Goal: Information Seeking & Learning: Learn about a topic

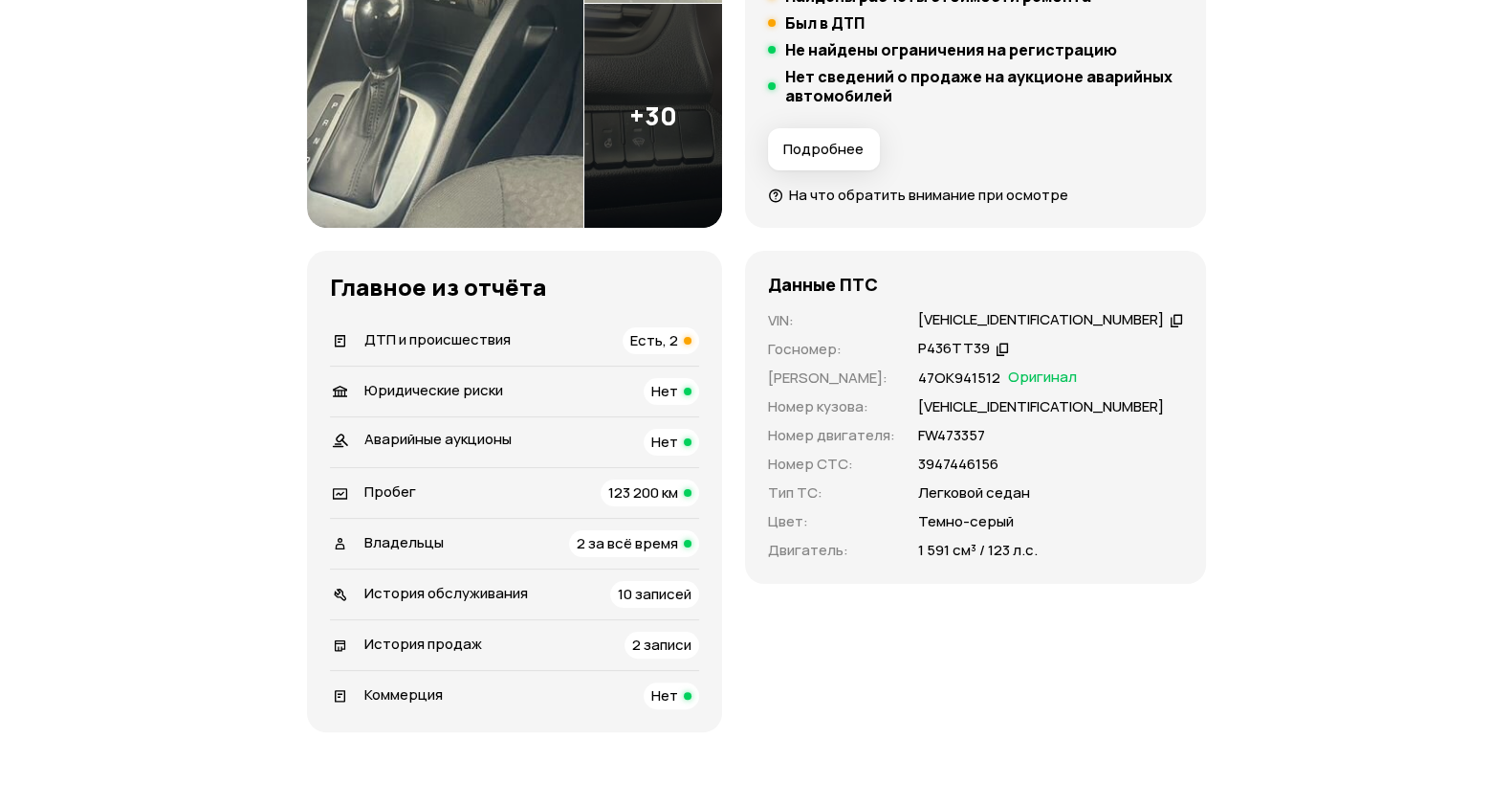
click at [542, 338] on div "ДТП и происшествия Есть, 2" at bounding box center [514, 340] width 369 height 26
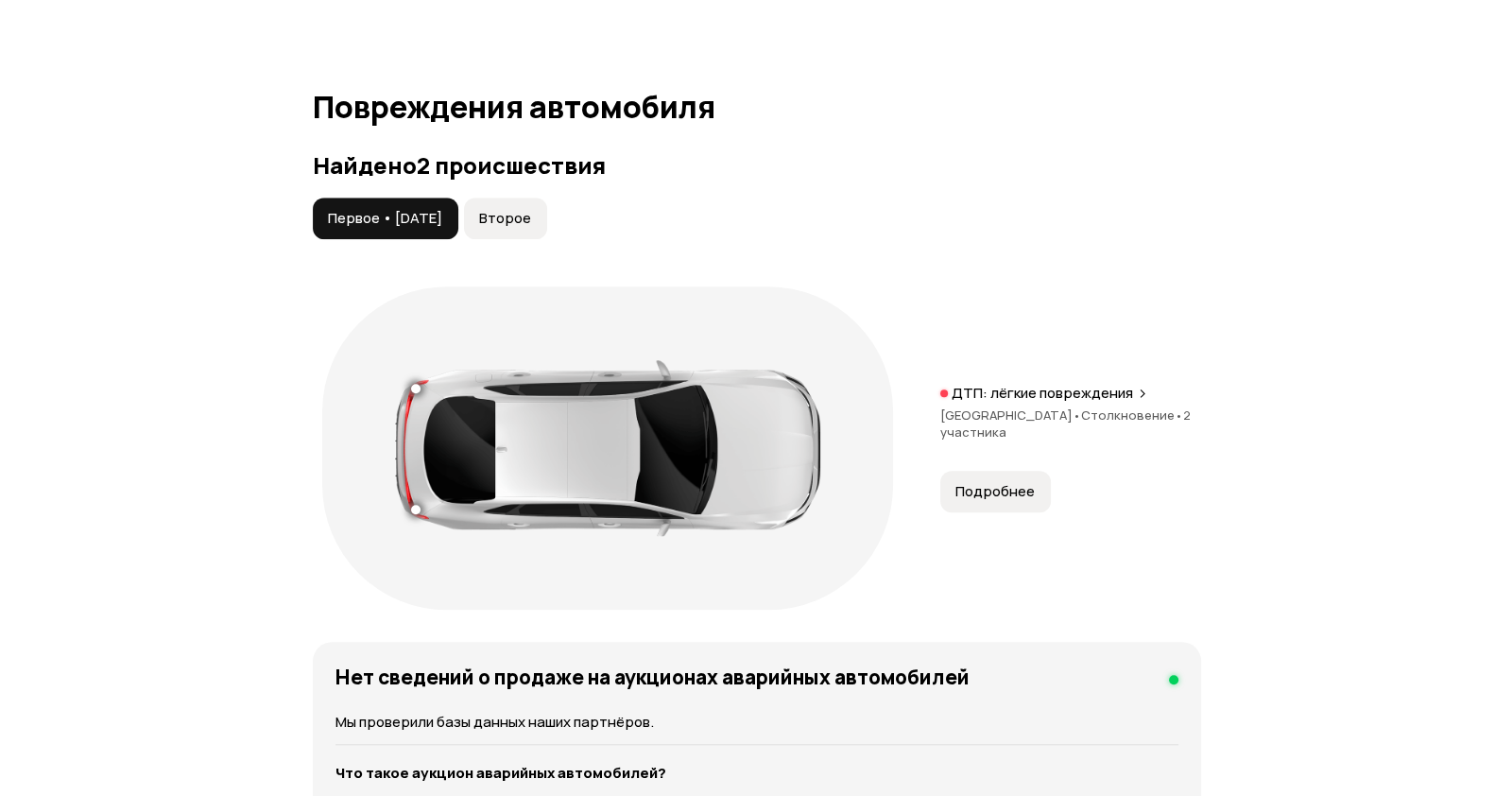
scroll to position [2016, 0]
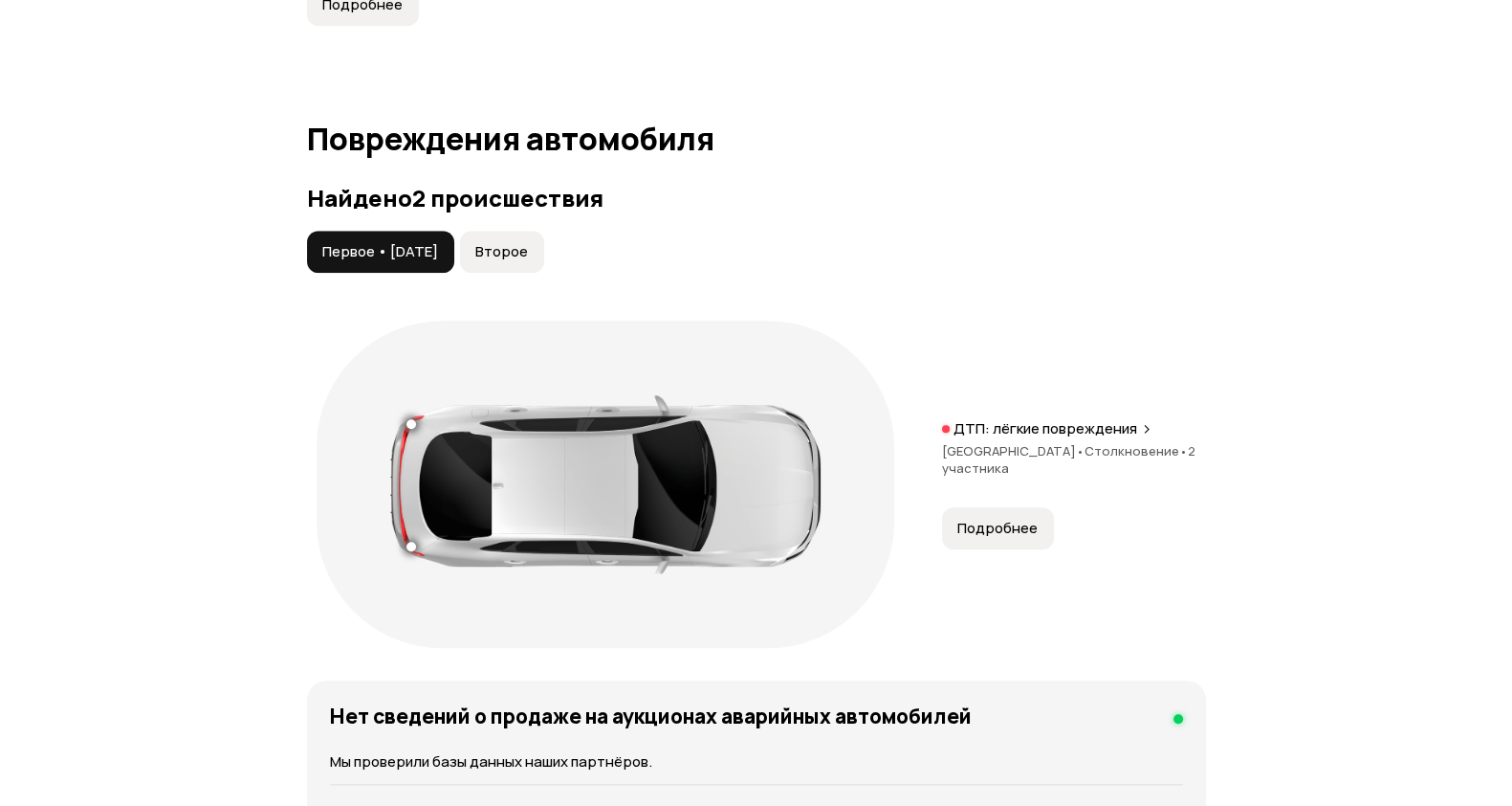
click at [1023, 536] on button "Подробнее" at bounding box center [998, 527] width 112 height 42
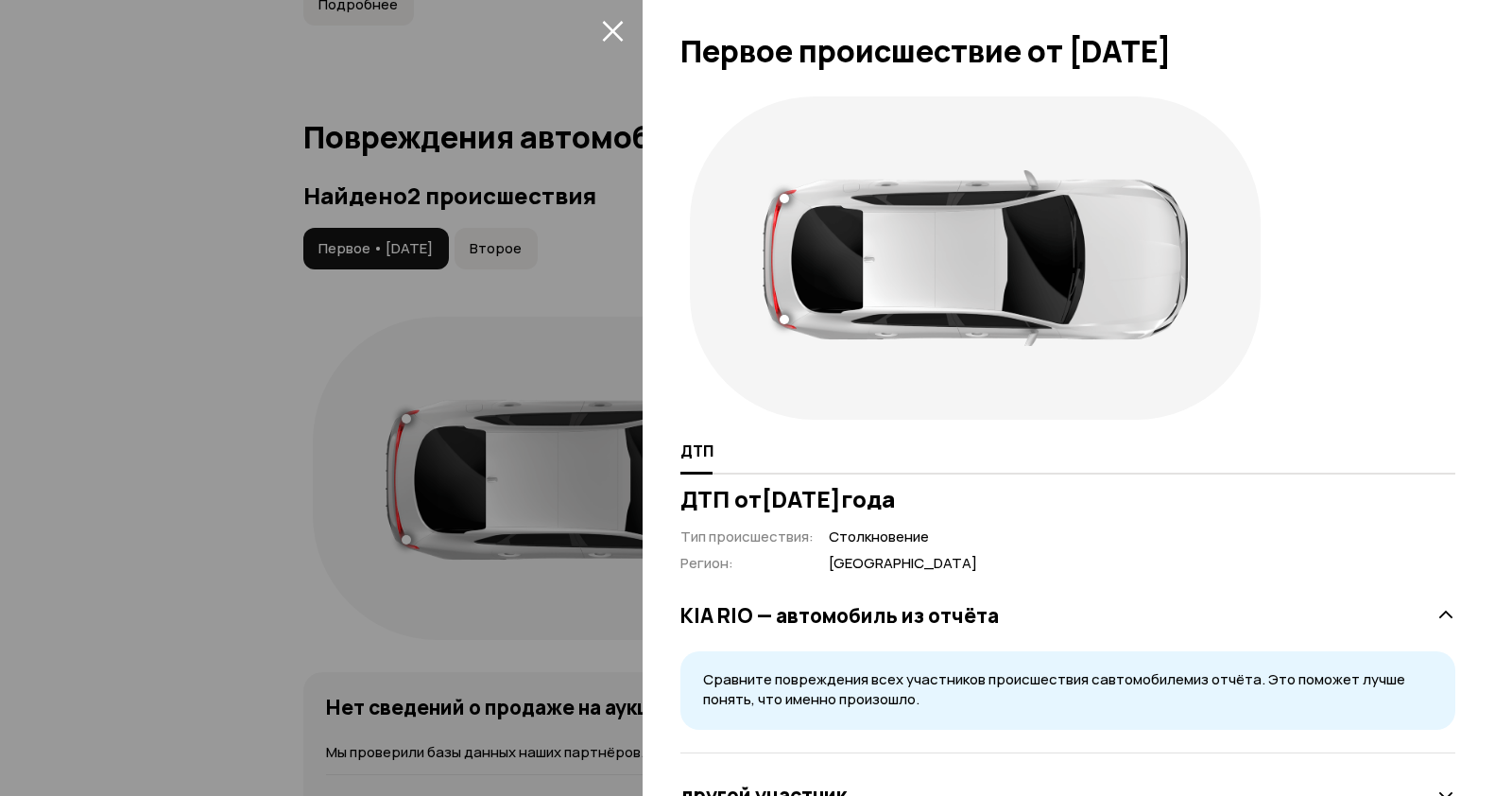
click at [507, 597] on div at bounding box center [756, 398] width 1512 height 796
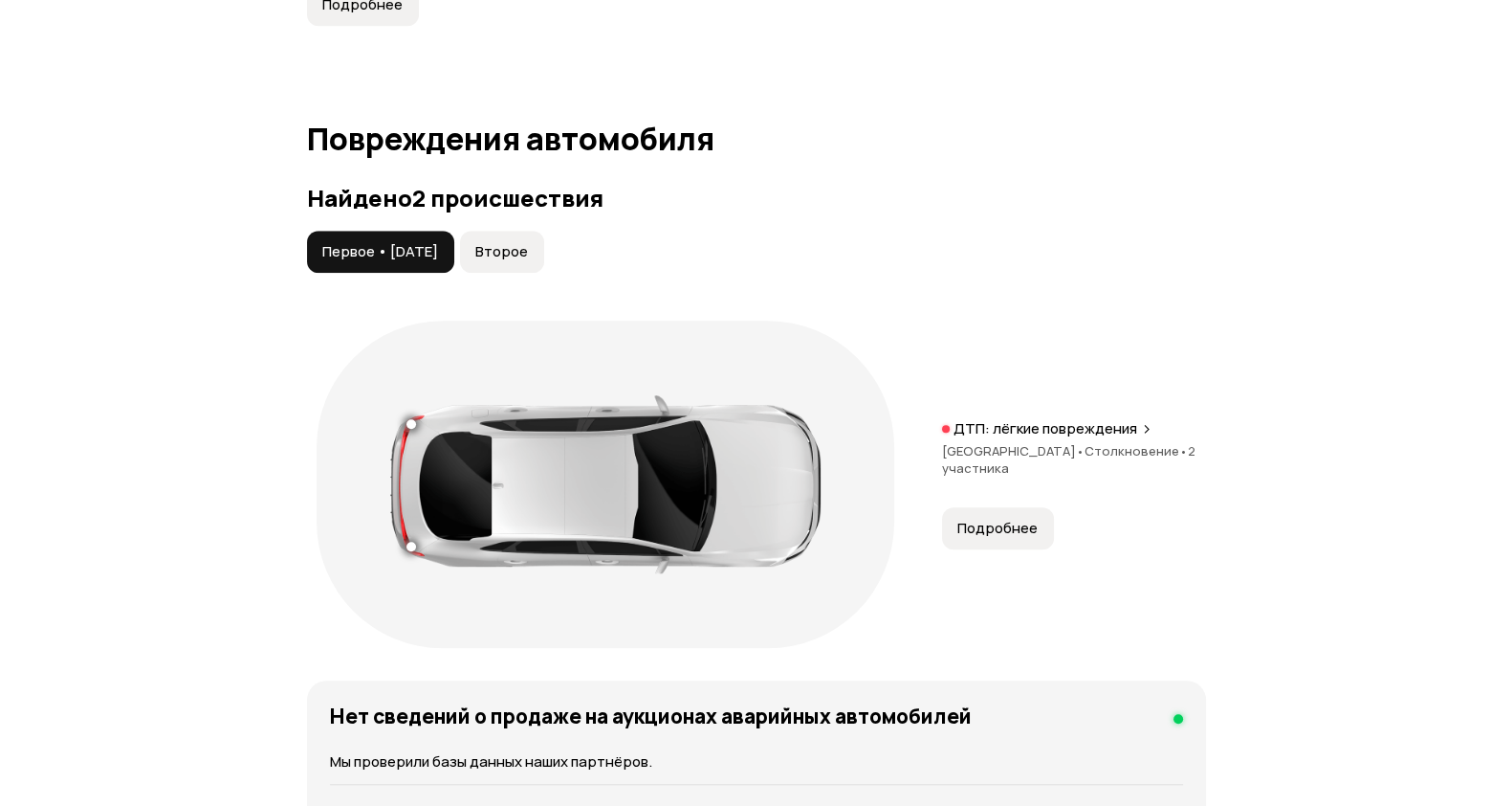
click at [522, 266] on button "Второе" at bounding box center [502, 251] width 84 height 42
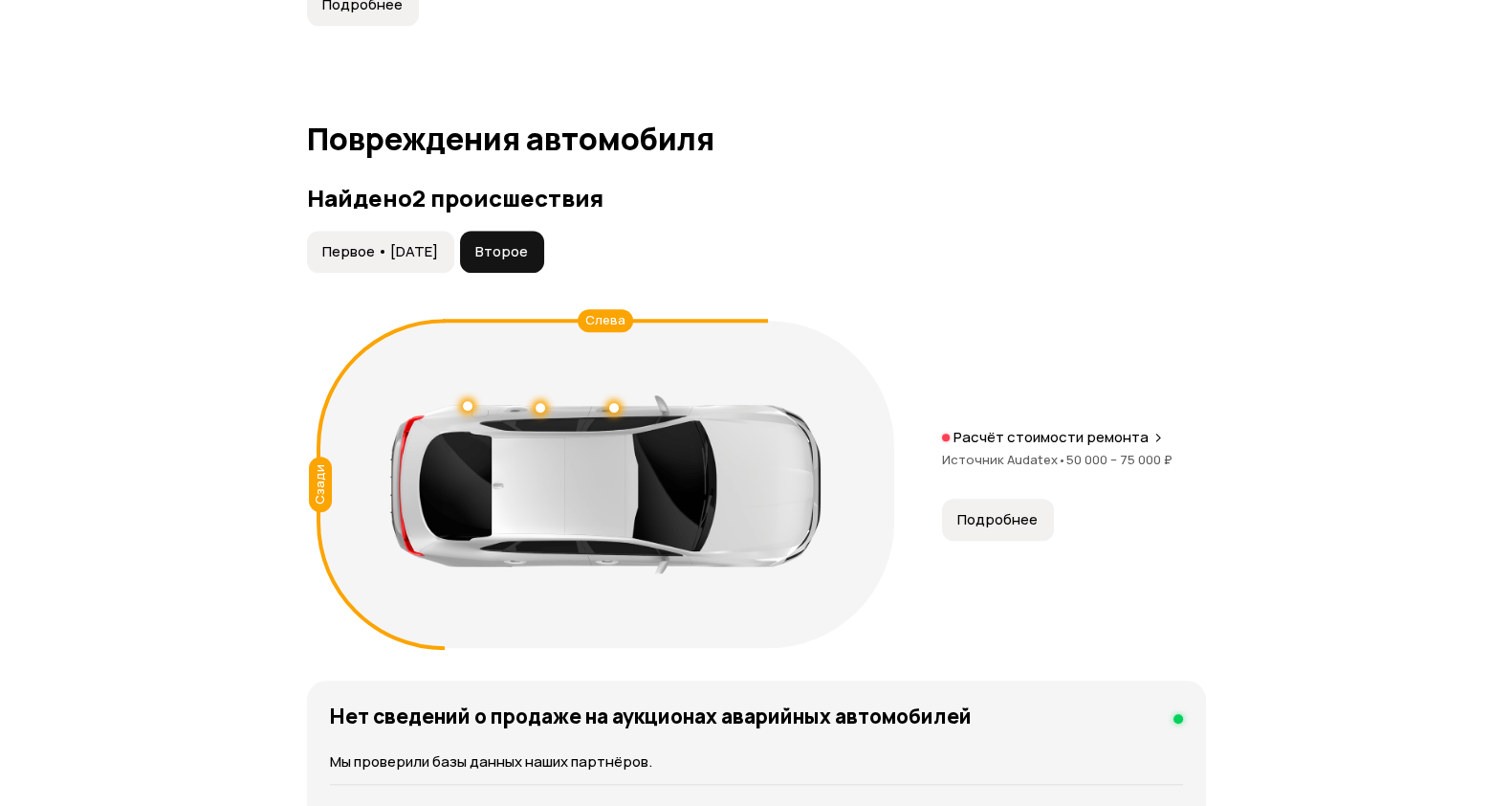
click at [995, 533] on button "Подробнее" at bounding box center [998, 518] width 112 height 42
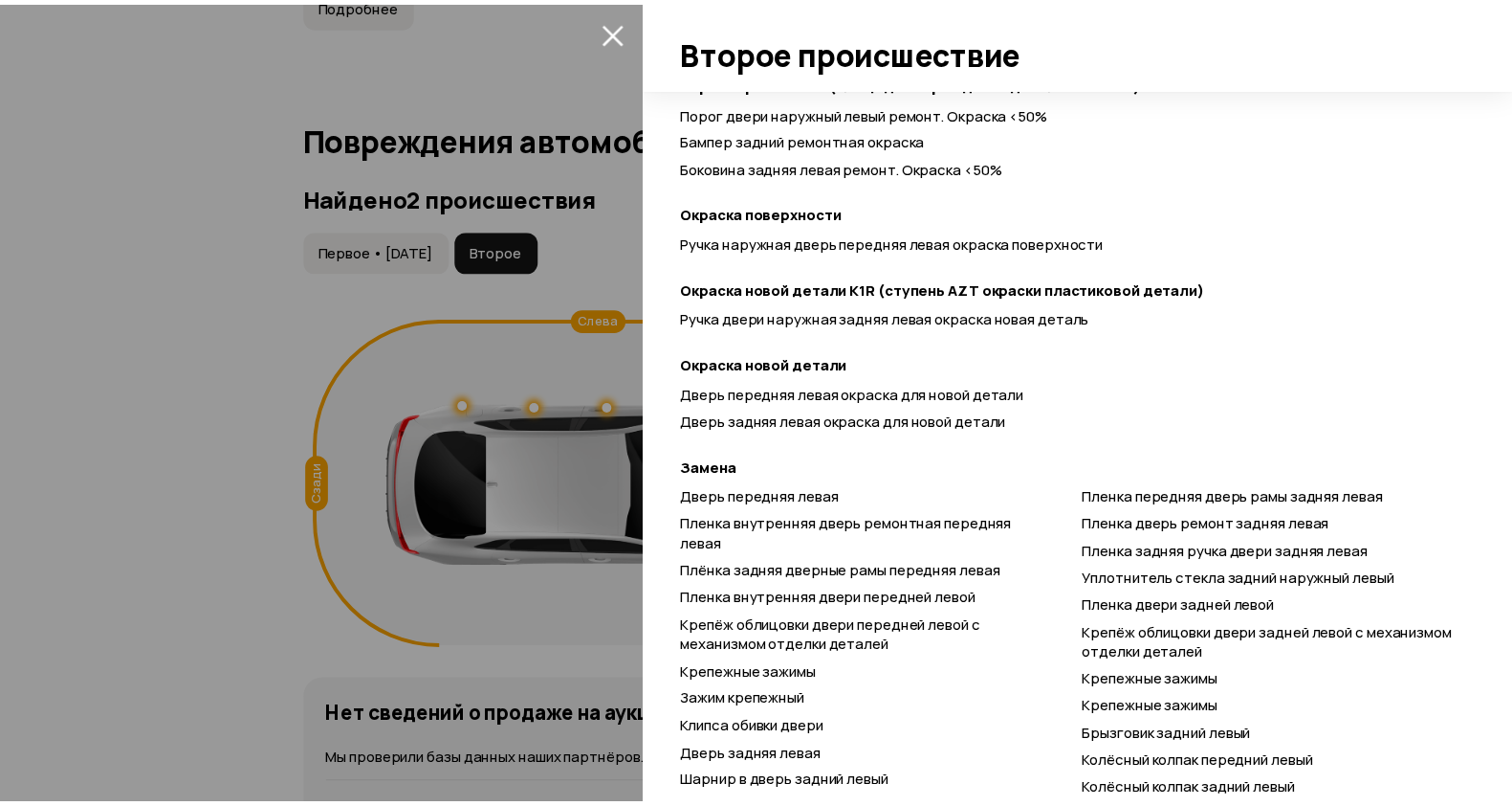
scroll to position [836, 0]
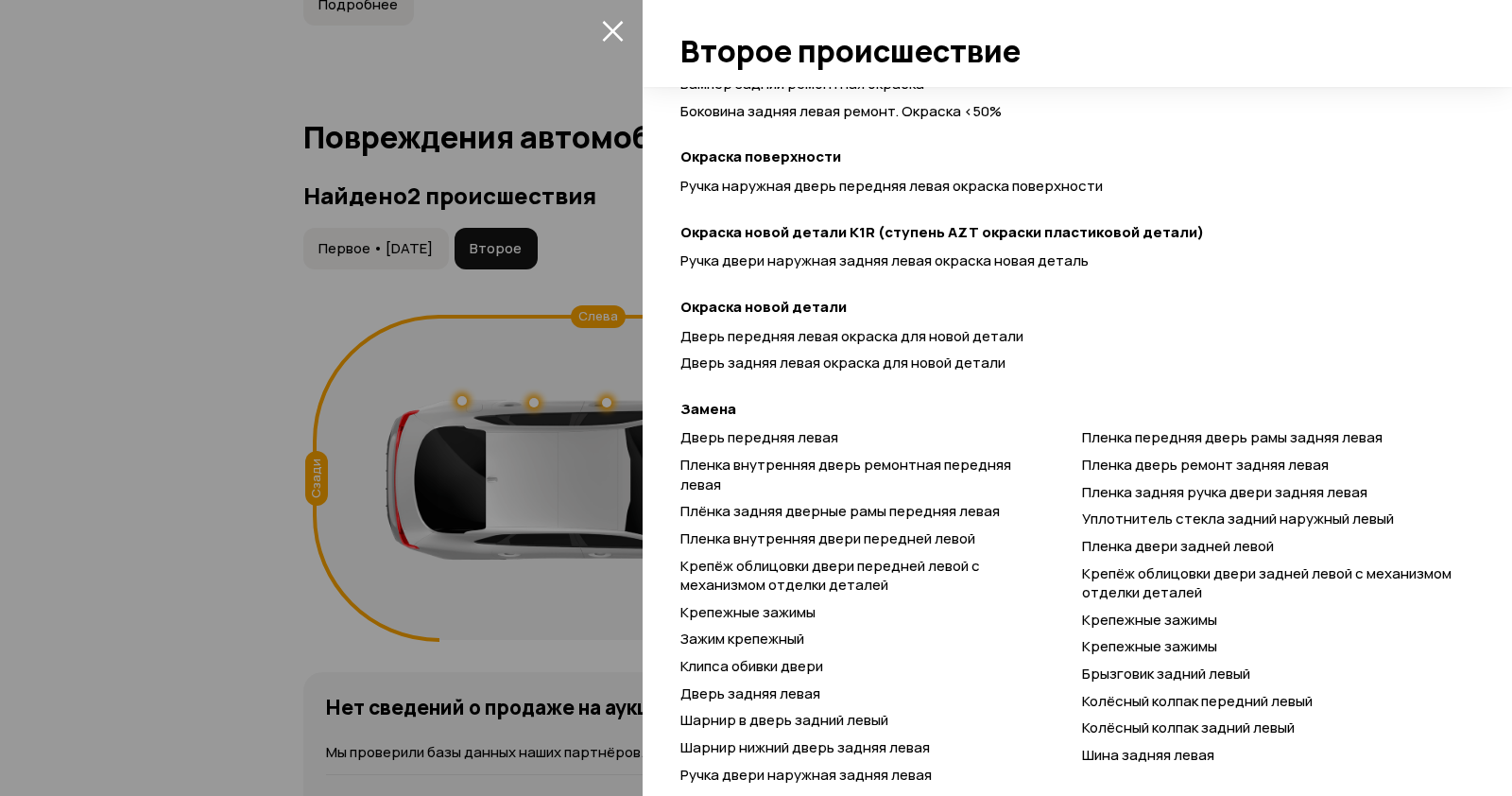
click at [202, 602] on div at bounding box center [756, 398] width 1512 height 796
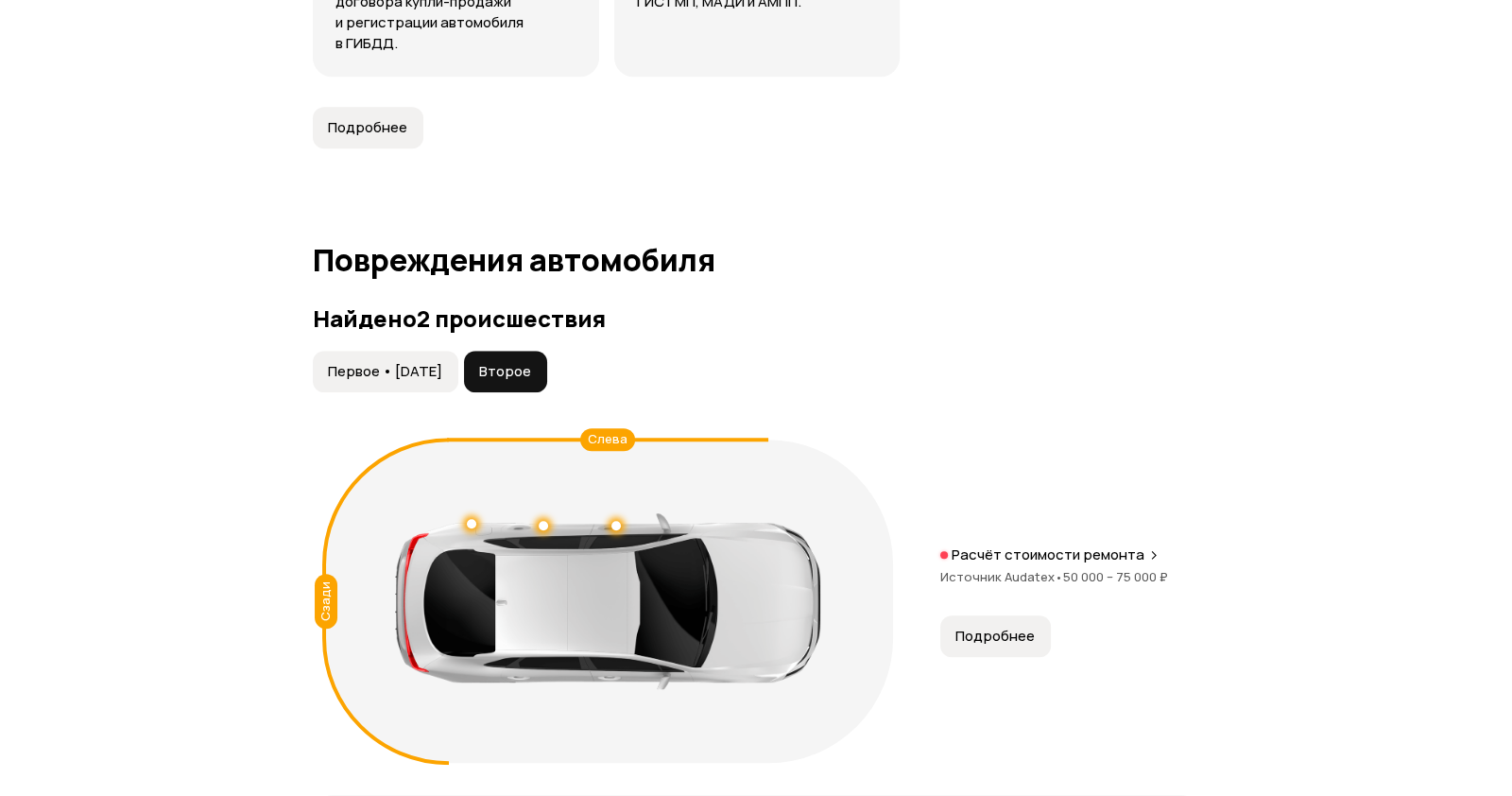
scroll to position [2016, 0]
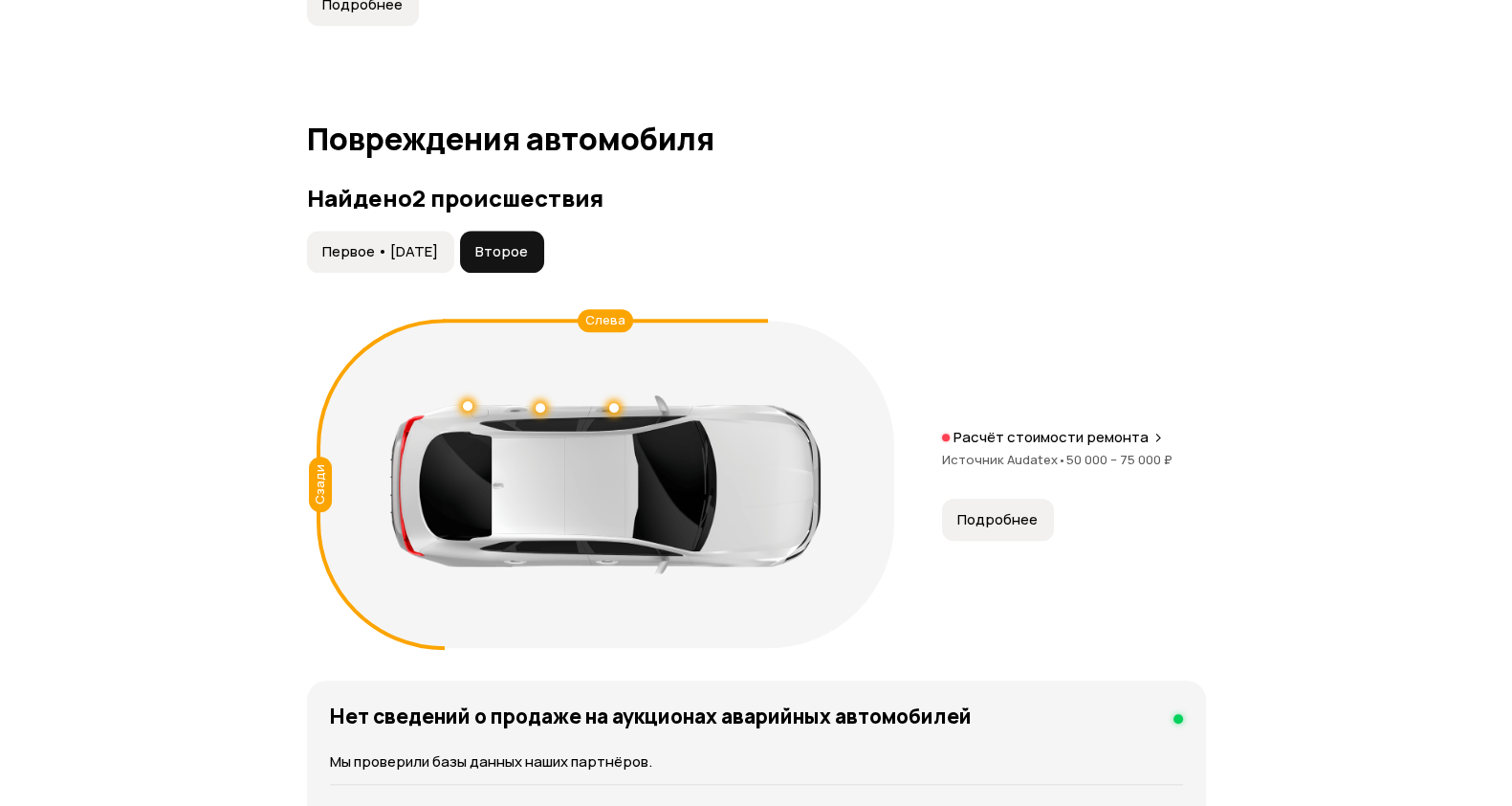
click at [1013, 537] on button "Подробнее" at bounding box center [998, 518] width 112 height 42
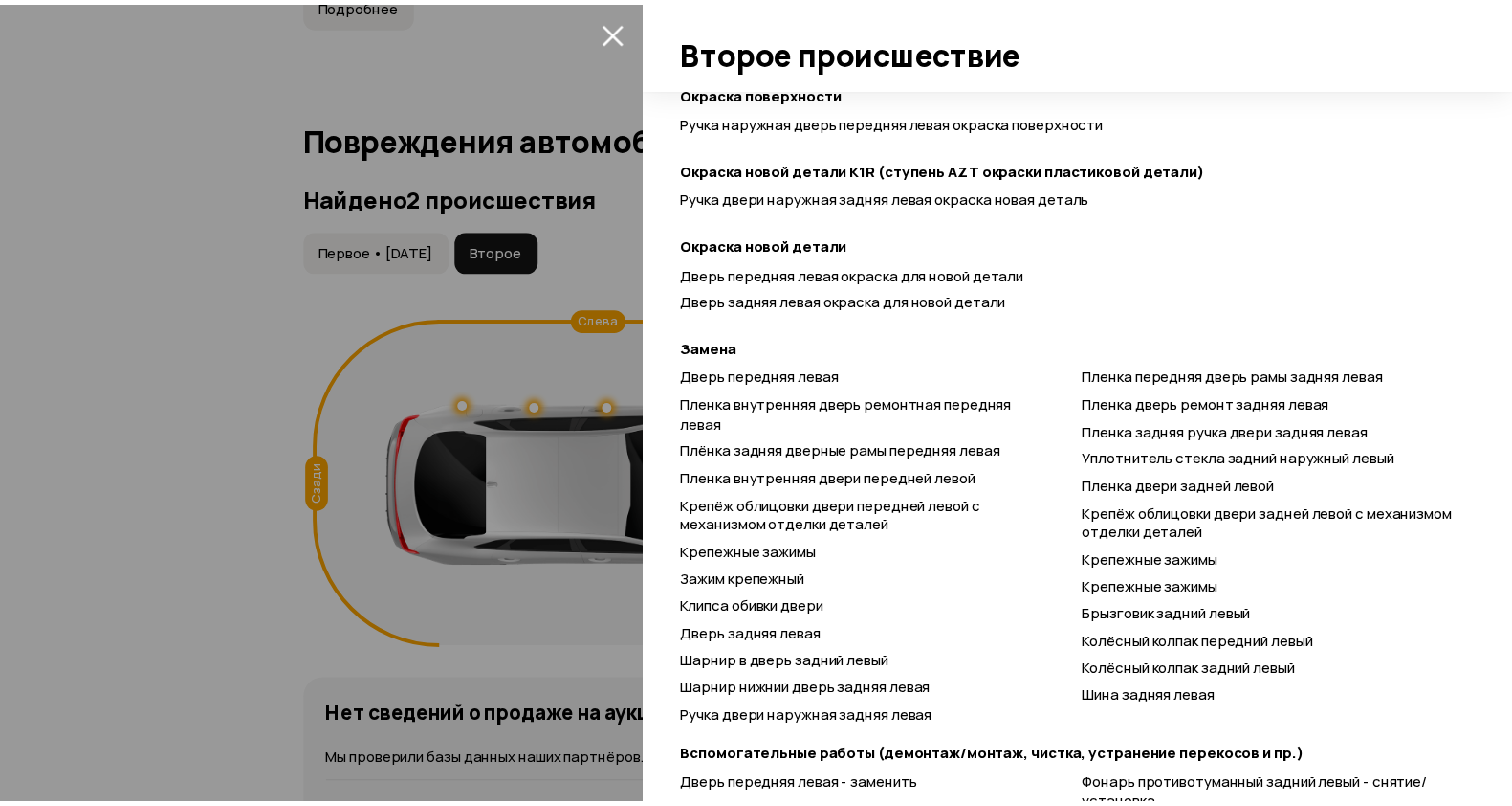
scroll to position [956, 0]
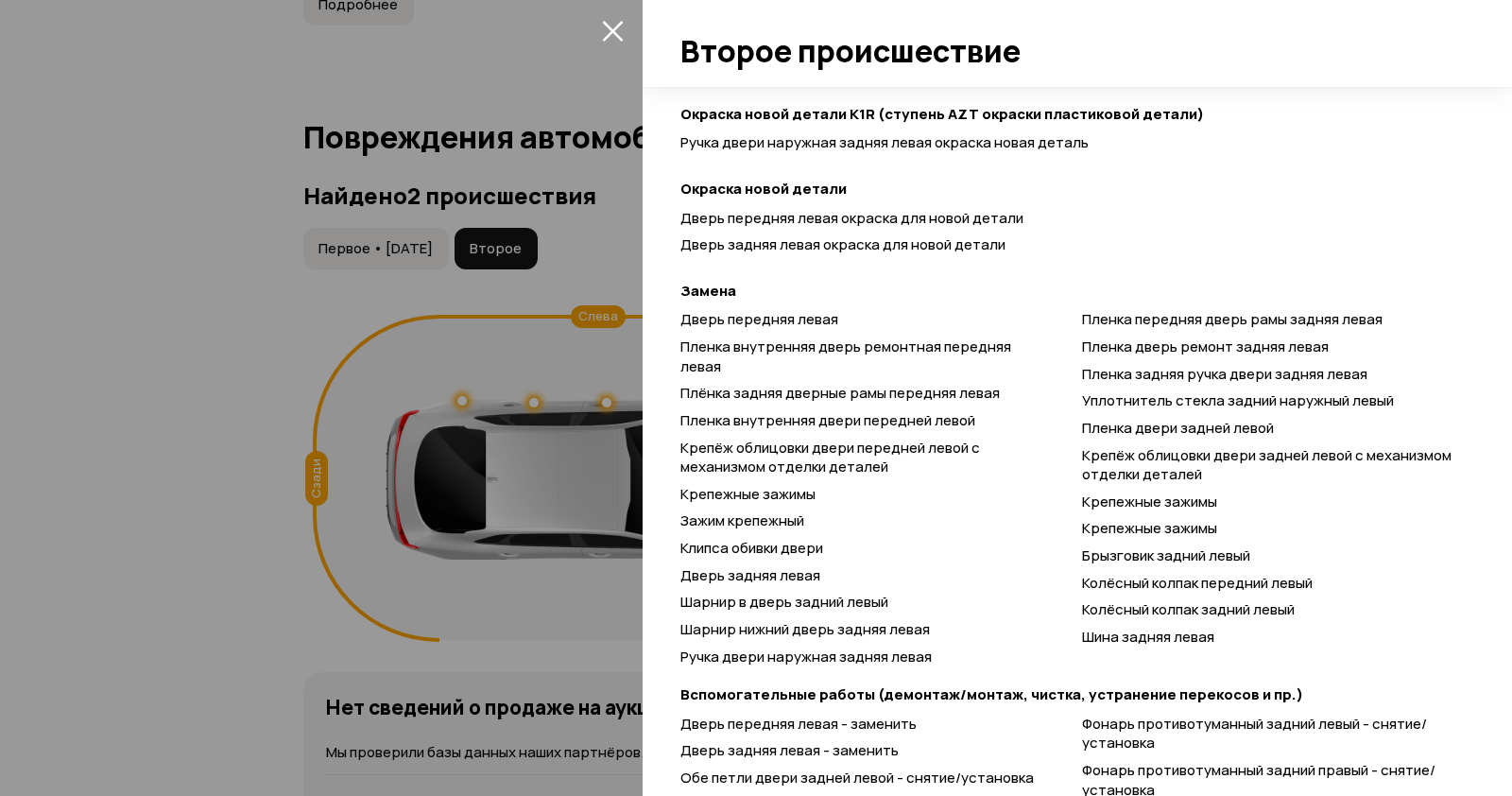
click at [335, 484] on div at bounding box center [756, 398] width 1512 height 796
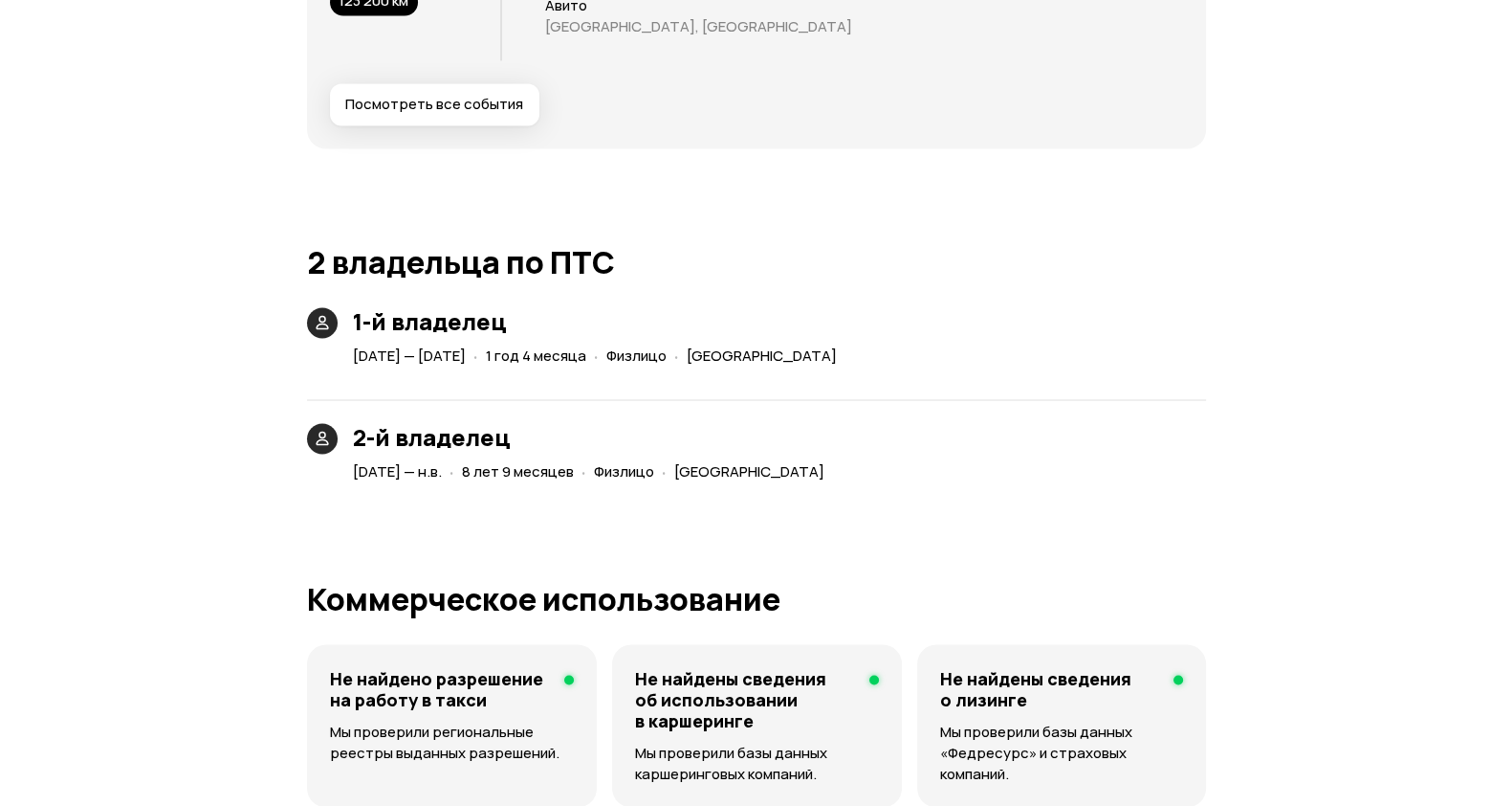
scroll to position [4433, 0]
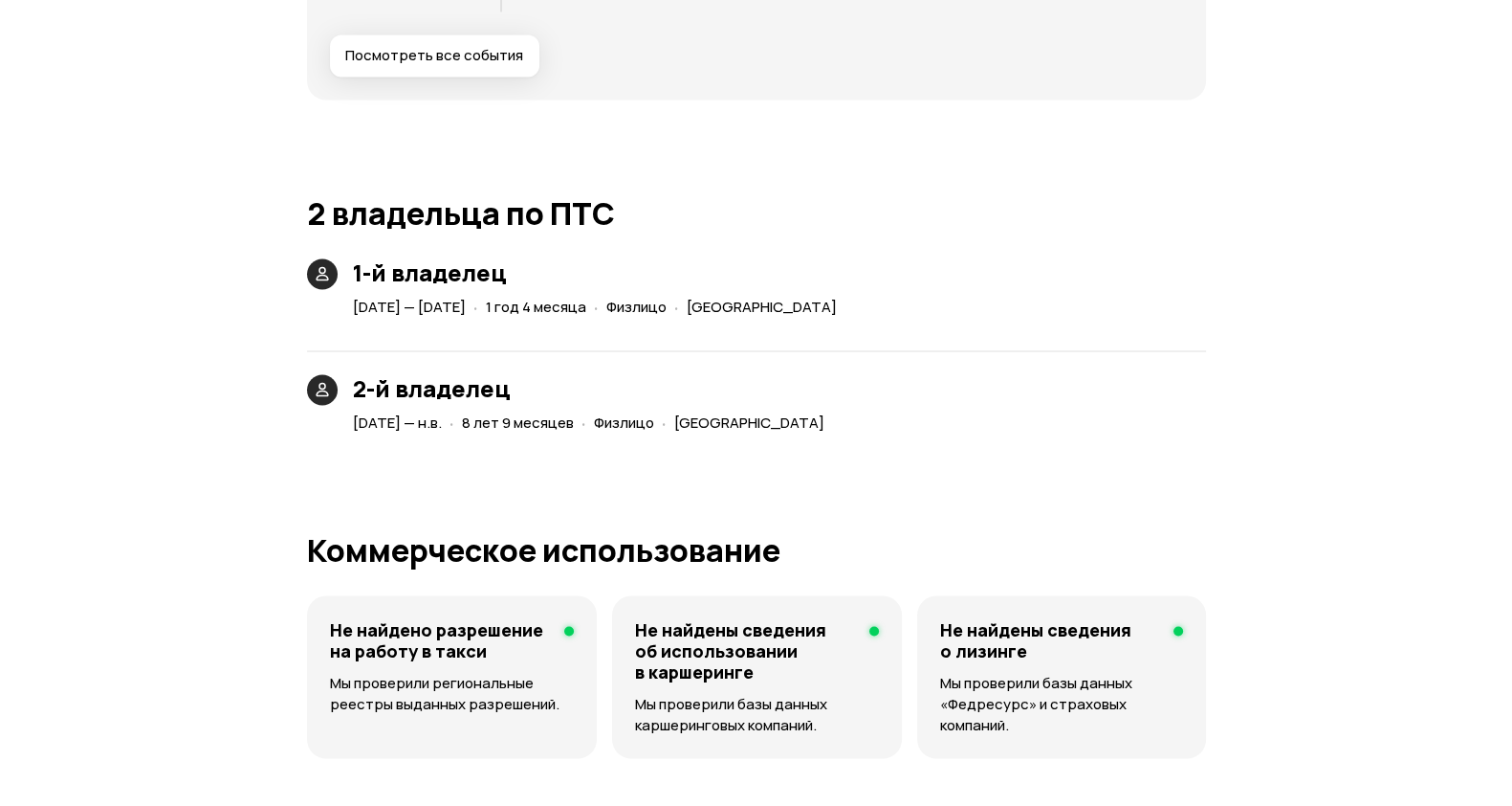
click at [574, 413] on span "8 лет 9 месяцев" at bounding box center [517, 421] width 112 height 20
click at [574, 419] on span "8 лет 9 месяцев" at bounding box center [517, 421] width 112 height 20
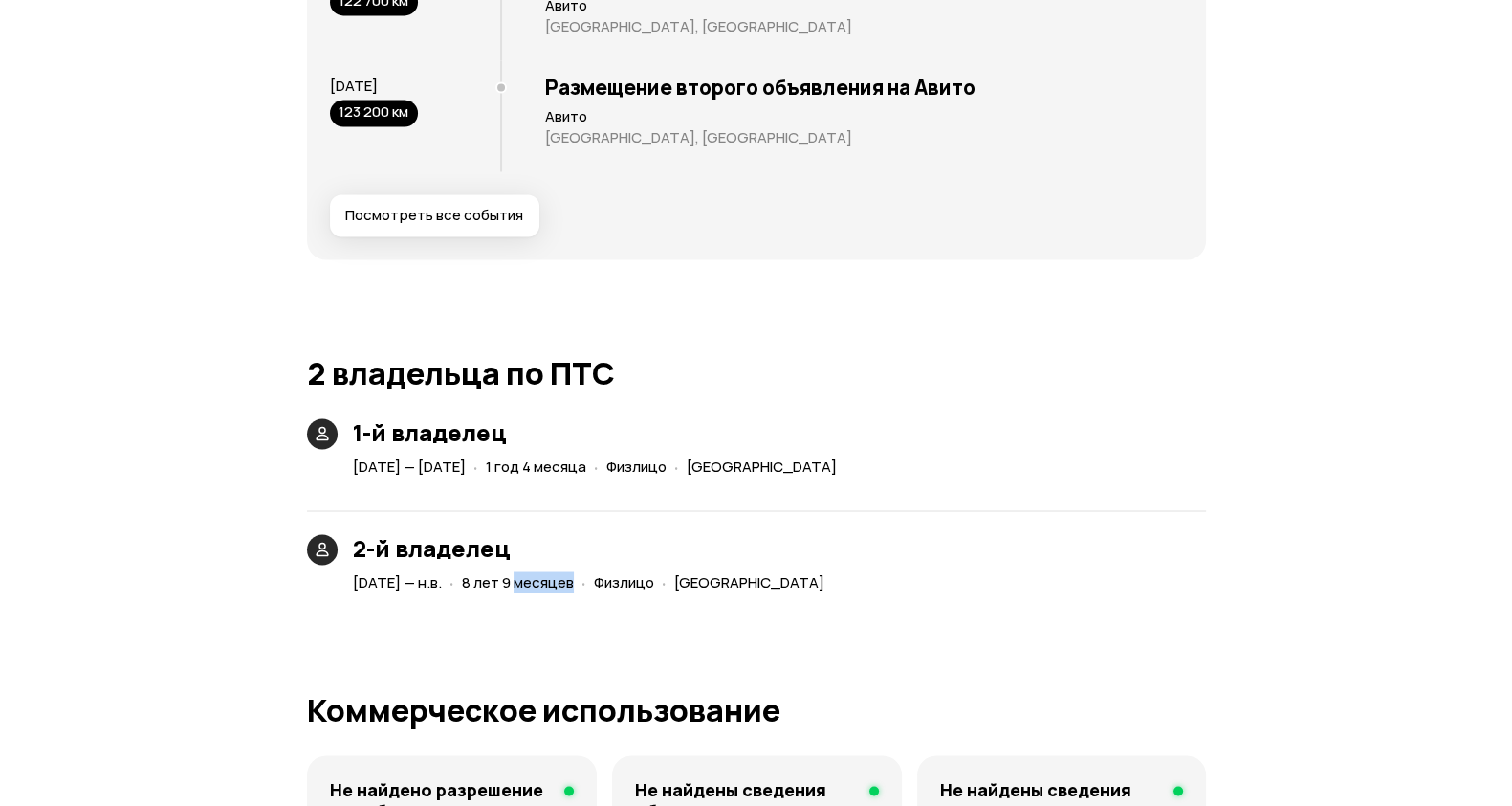
scroll to position [4553, 0]
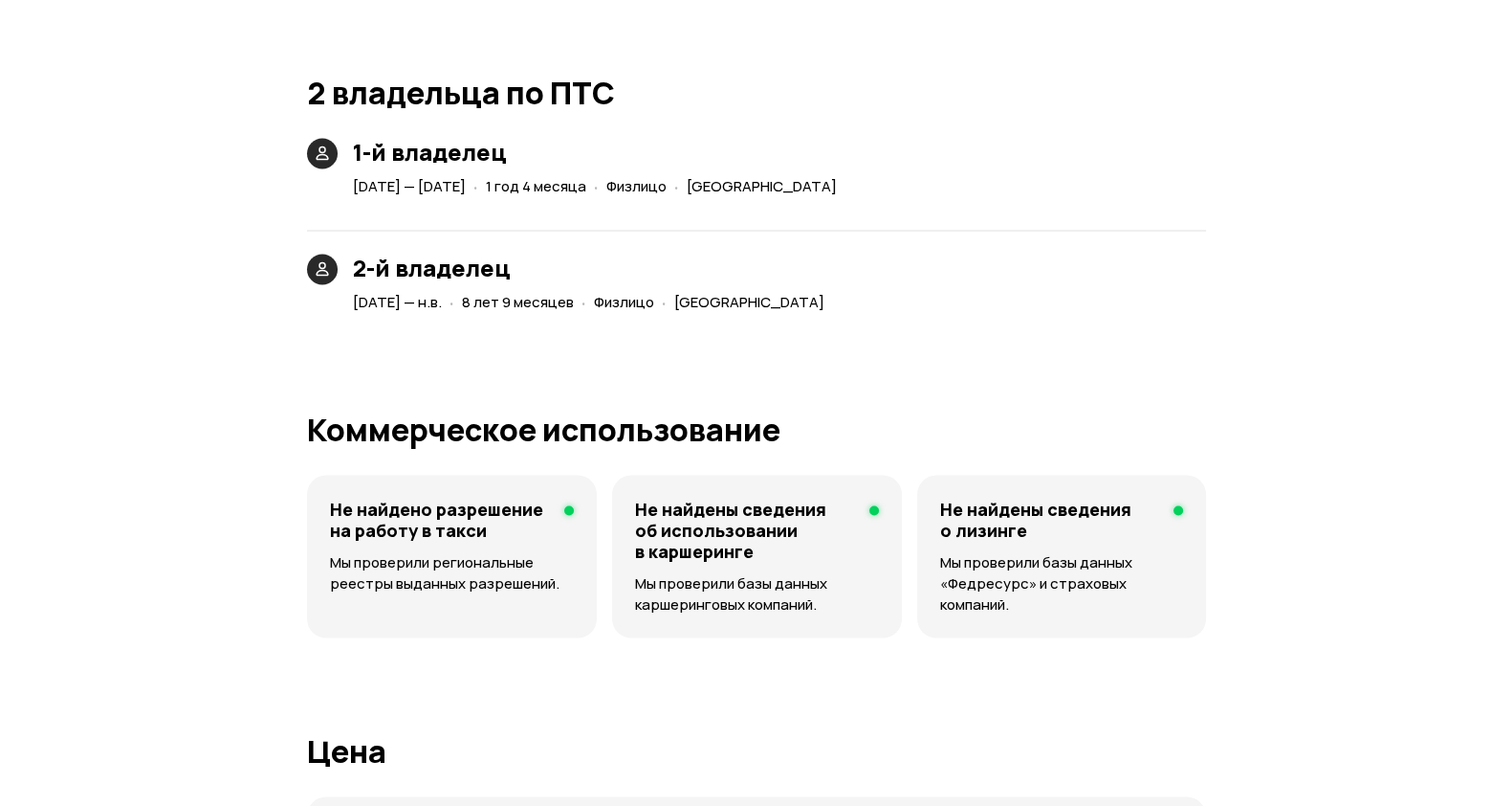
click at [442, 306] on span "10 декабря 2016 — н.в." at bounding box center [397, 301] width 89 height 20
click at [541, 301] on span "8 лет 9 месяцев" at bounding box center [517, 301] width 112 height 20
click at [561, 301] on span "8 лет 9 месяцев" at bounding box center [517, 301] width 112 height 20
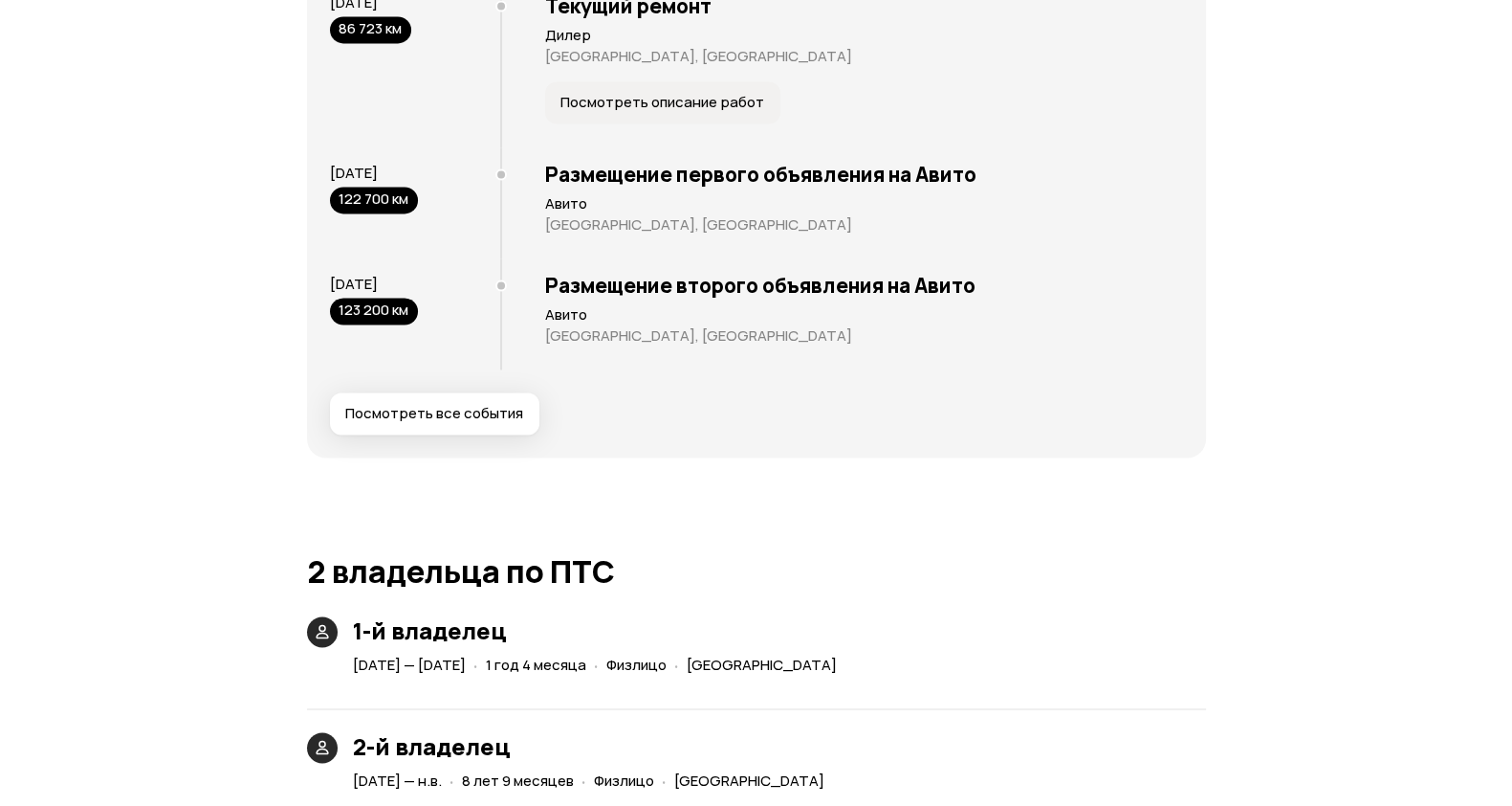
scroll to position [4075, 0]
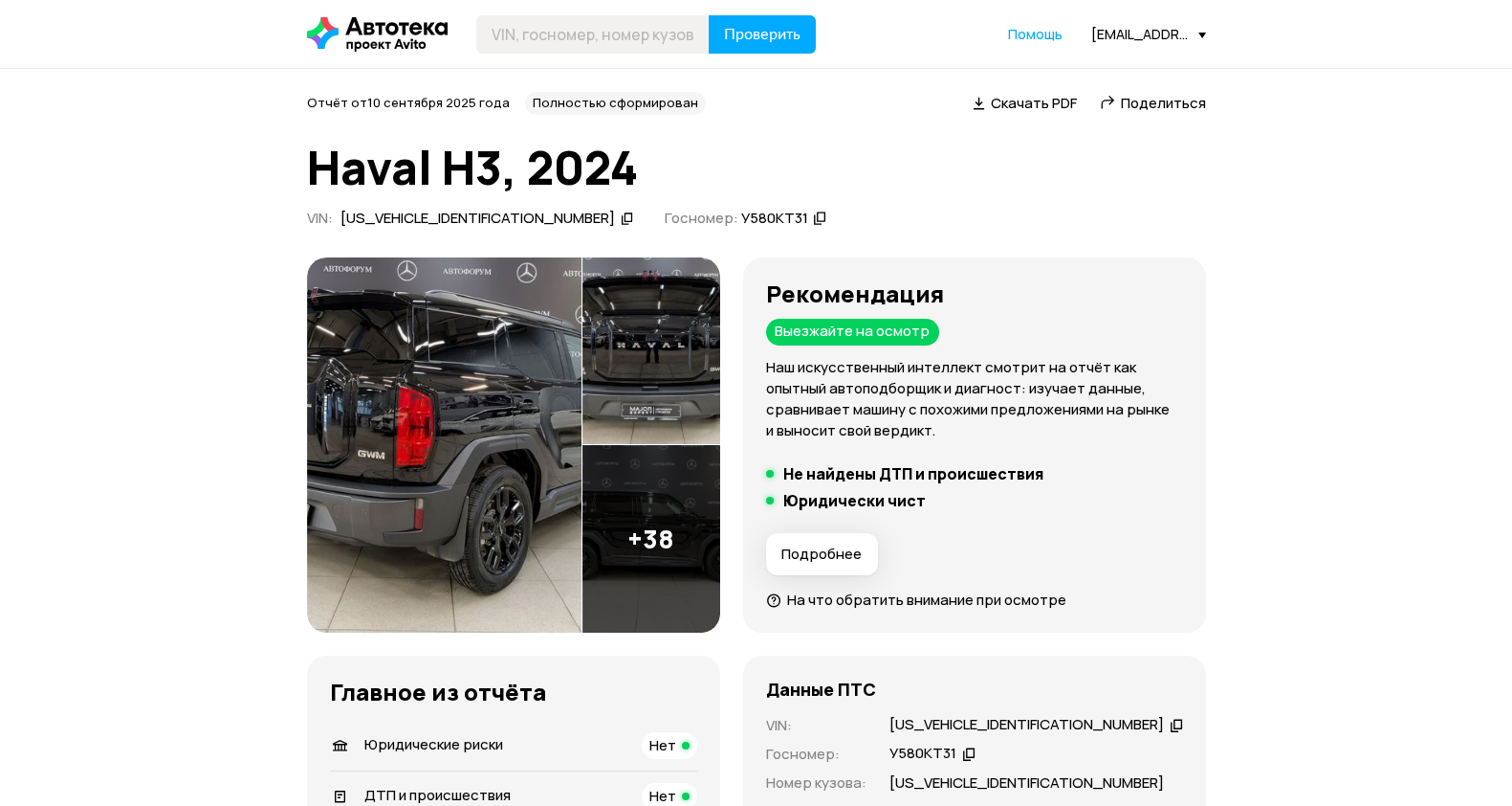
scroll to position [598, 0]
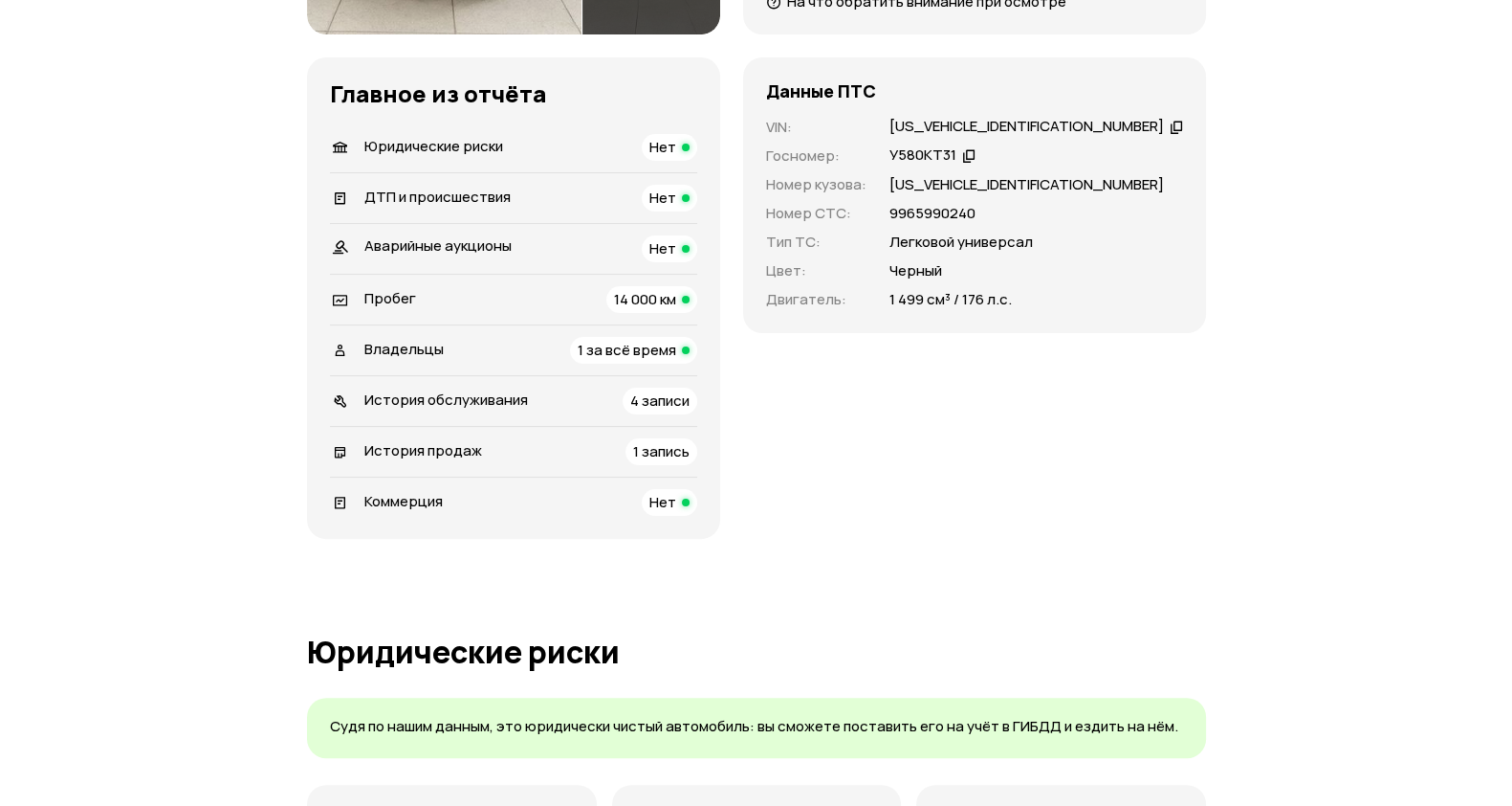
click at [486, 413] on li "История обслуживания 4 записи" at bounding box center [513, 401] width 367 height 51
click at [489, 406] on span "История обслуживания" at bounding box center [446, 400] width 164 height 20
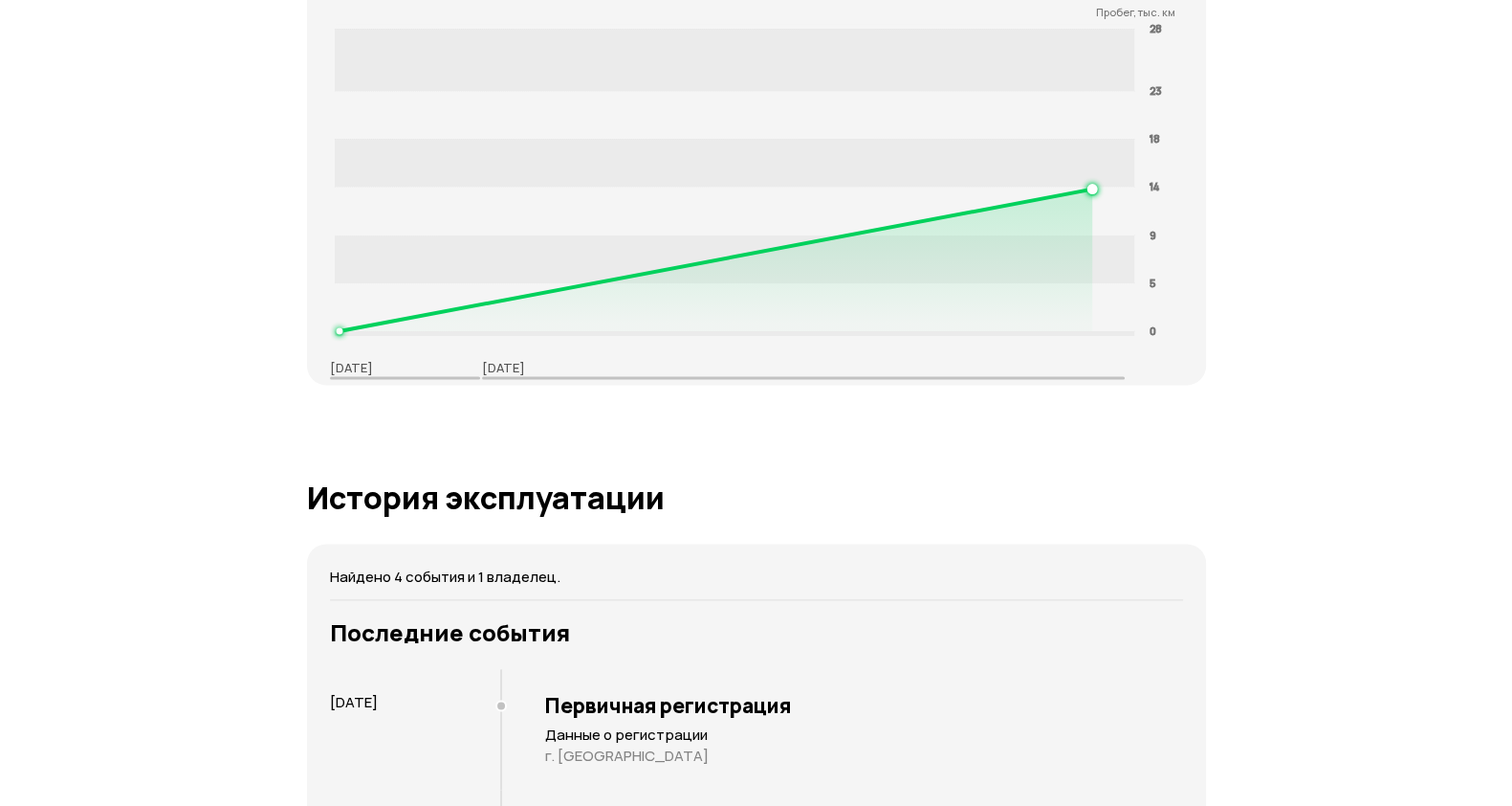
scroll to position [3549, 0]
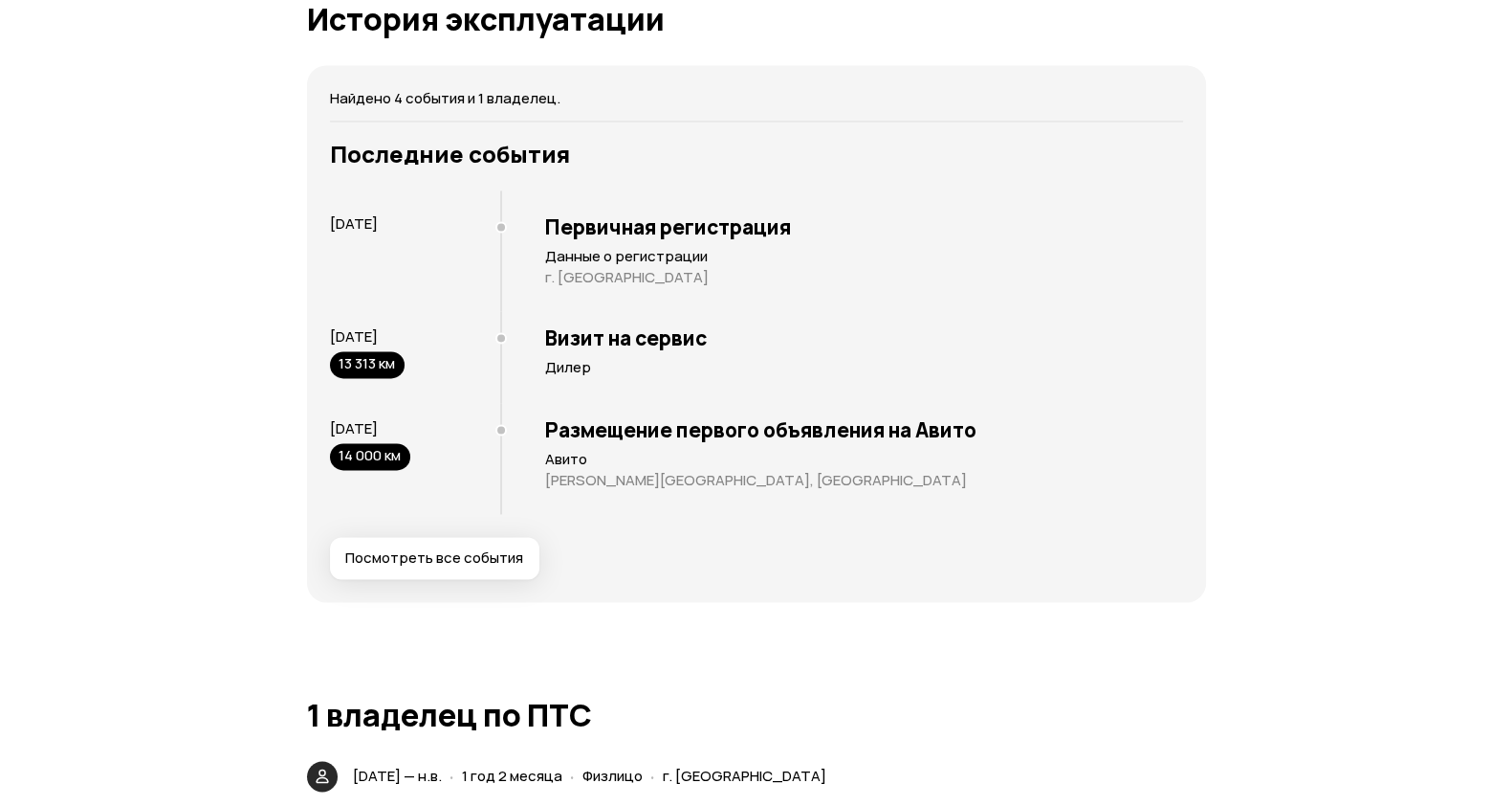
click at [580, 231] on h3 "Первичная регистрация" at bounding box center [864, 227] width 638 height 25
click at [586, 284] on p "г. Москва" at bounding box center [864, 278] width 638 height 19
click at [588, 292] on div "Первичная регистрация Данные о регистрации г. Москва" at bounding box center [841, 250] width 683 height 121
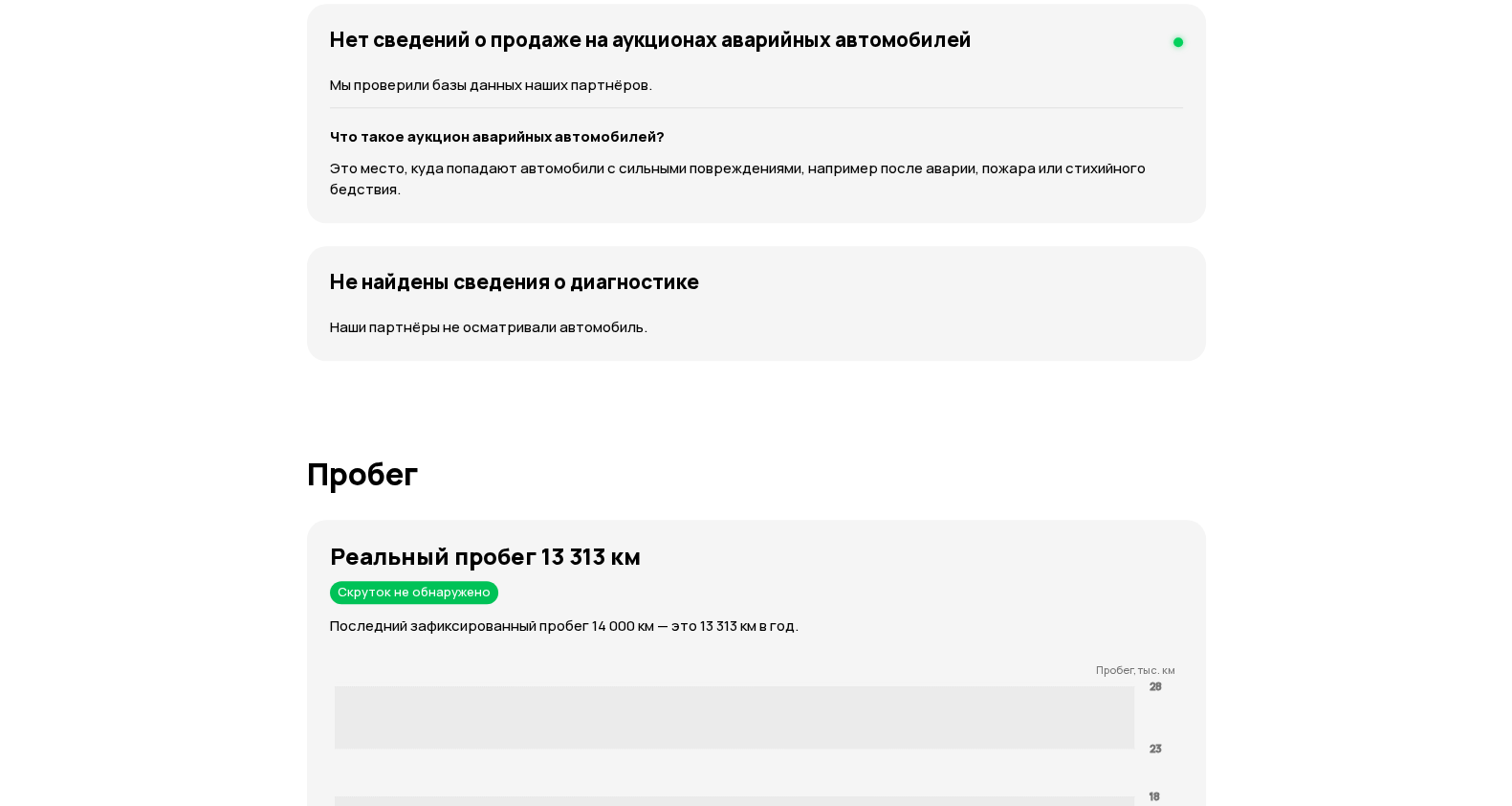
scroll to position [2235, 0]
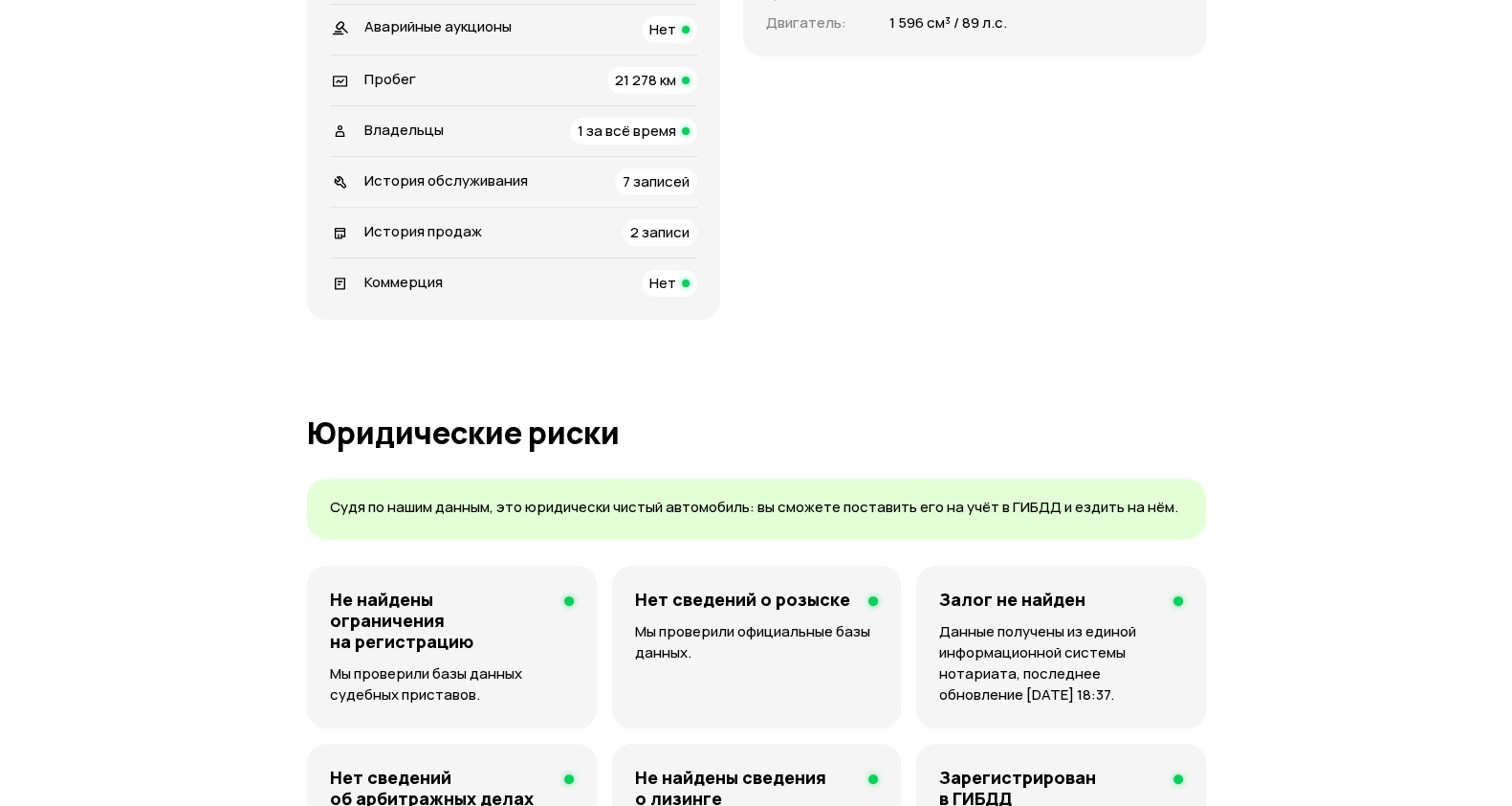
scroll to position [836, 0]
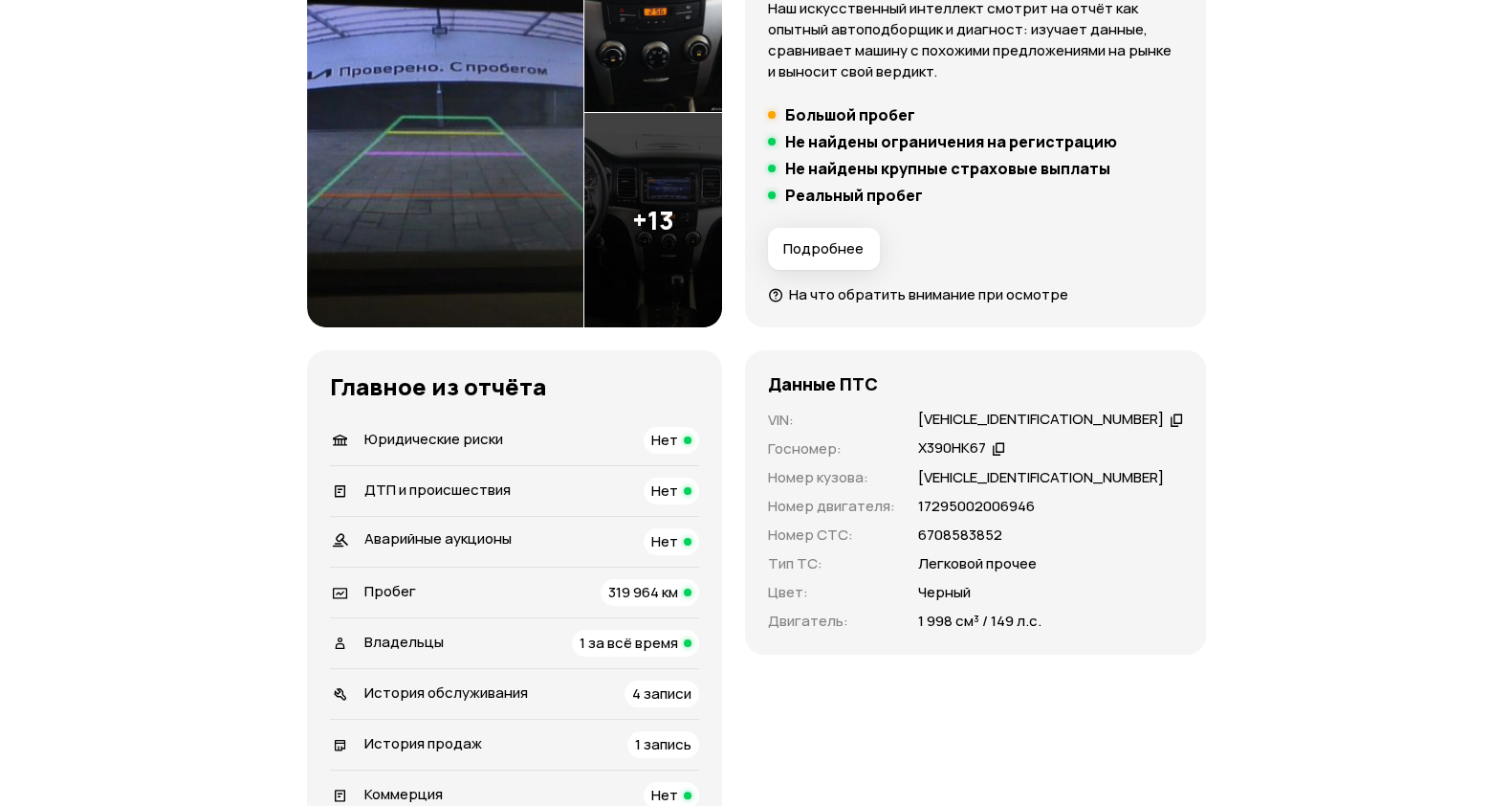
scroll to position [478, 0]
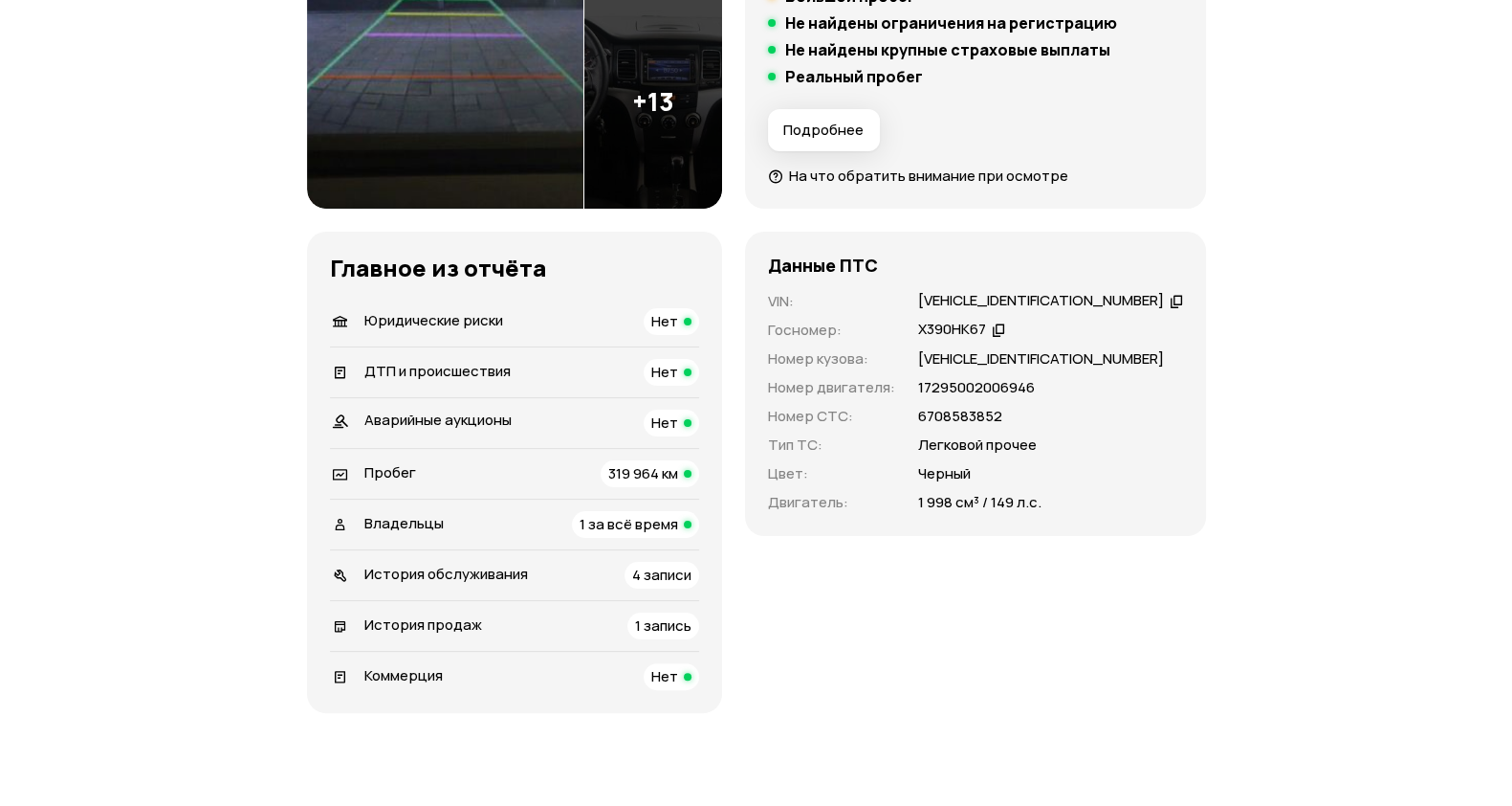
click at [513, 528] on div "Владельцы 1 за всё время" at bounding box center [514, 523] width 369 height 26
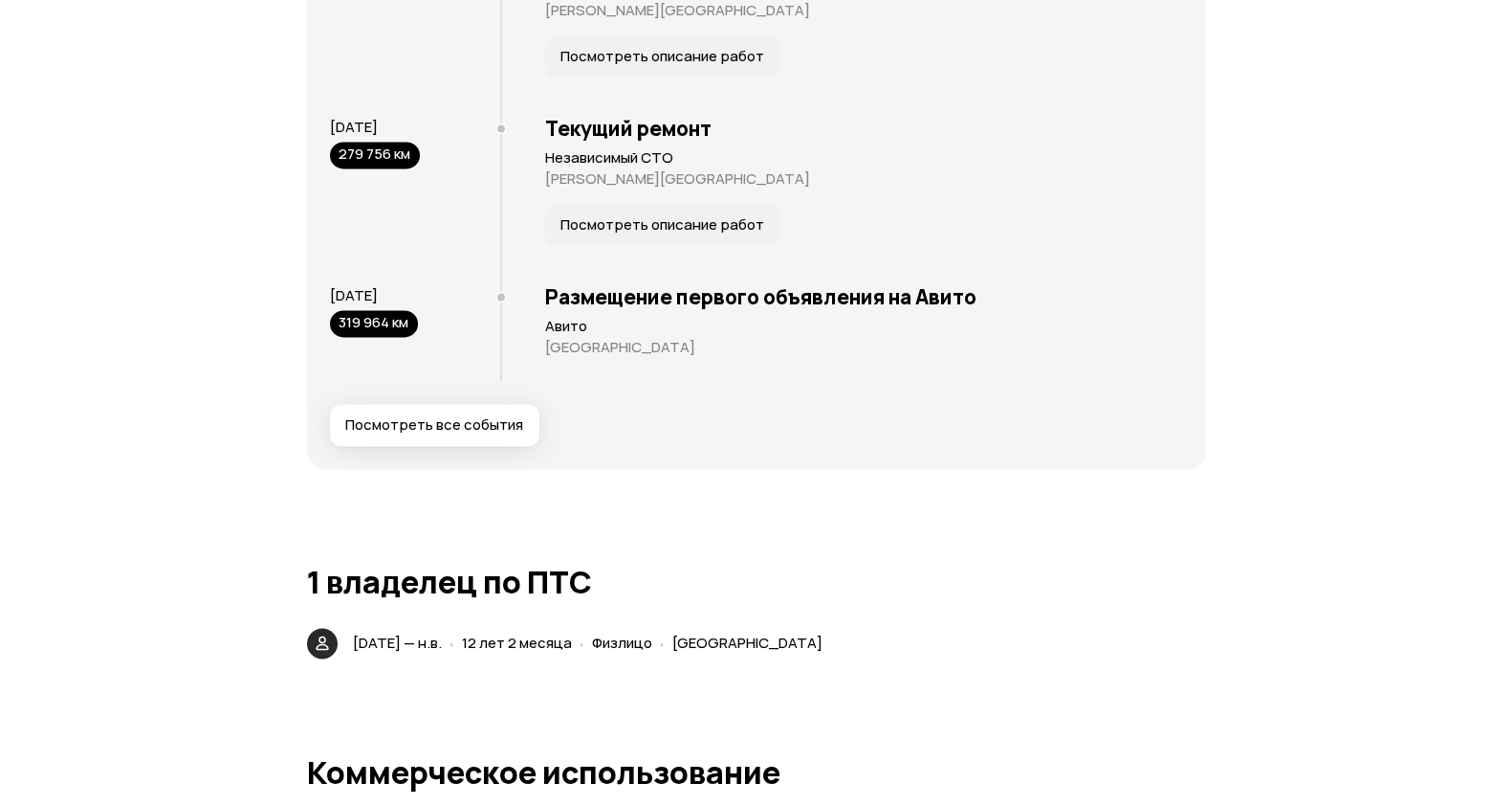
scroll to position [4433, 0]
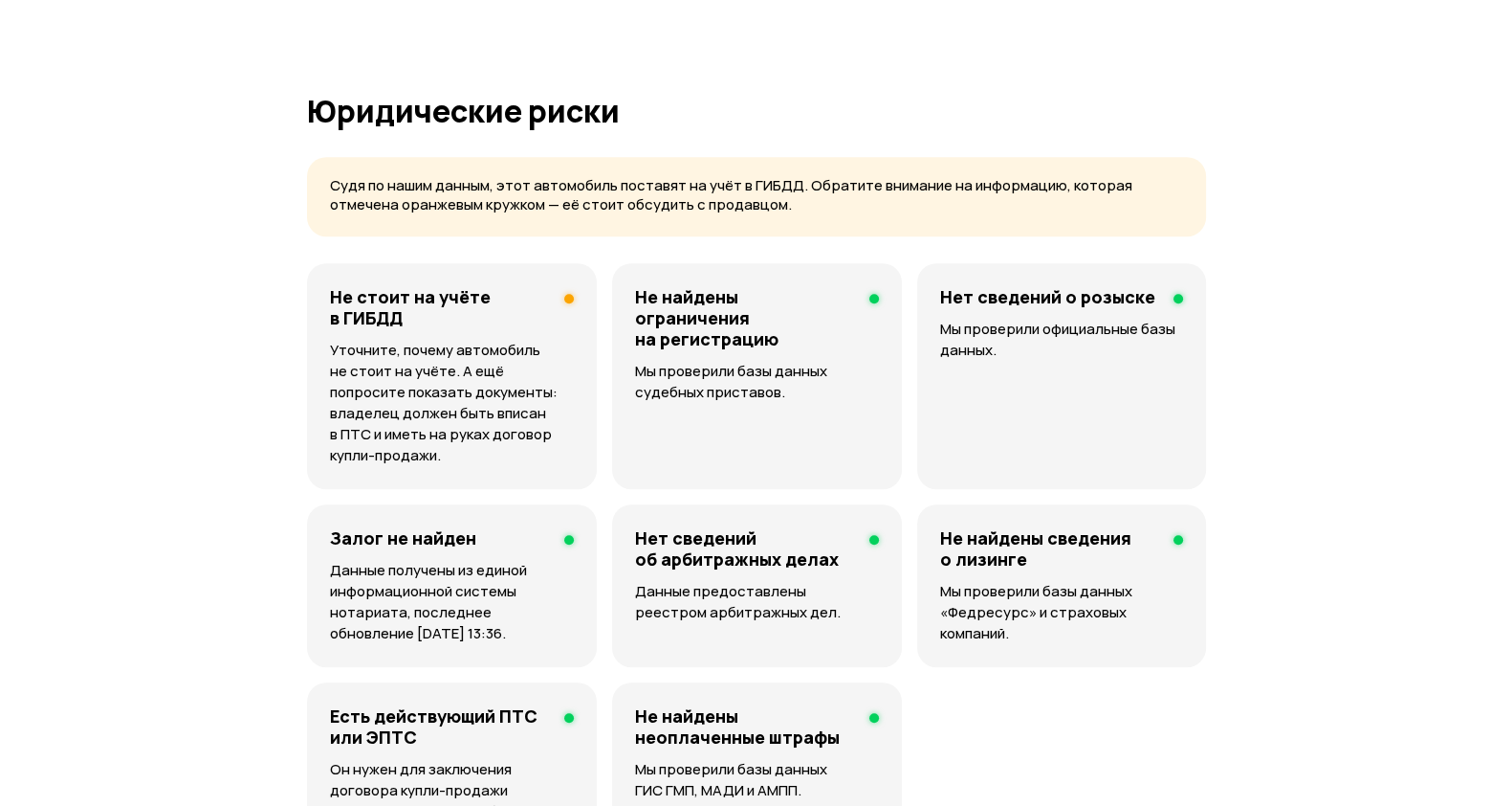
scroll to position [598, 0]
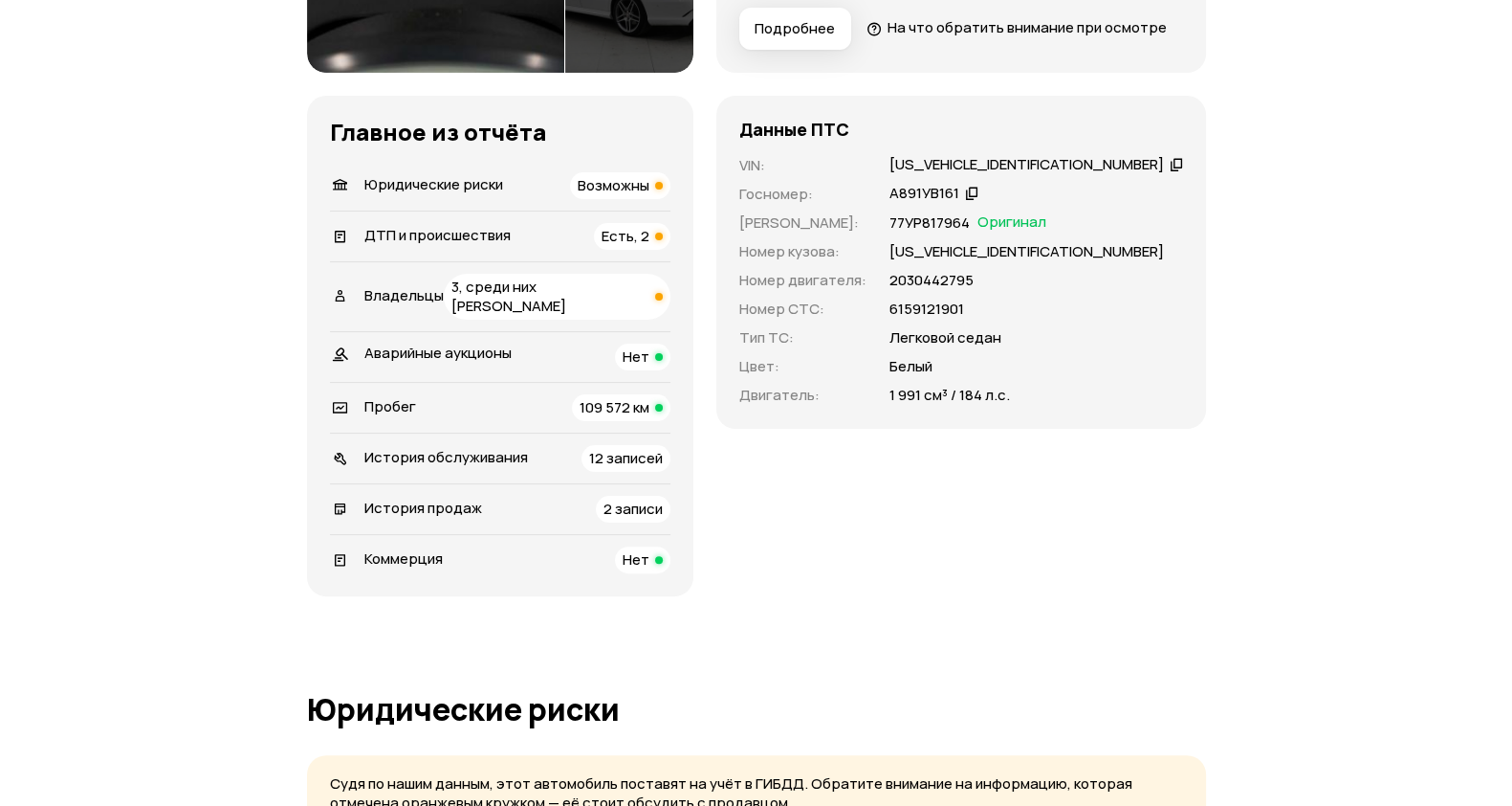
click at [468, 320] on div "Владельцы 3, среди них [PERSON_NAME]" at bounding box center [500, 296] width 340 height 46
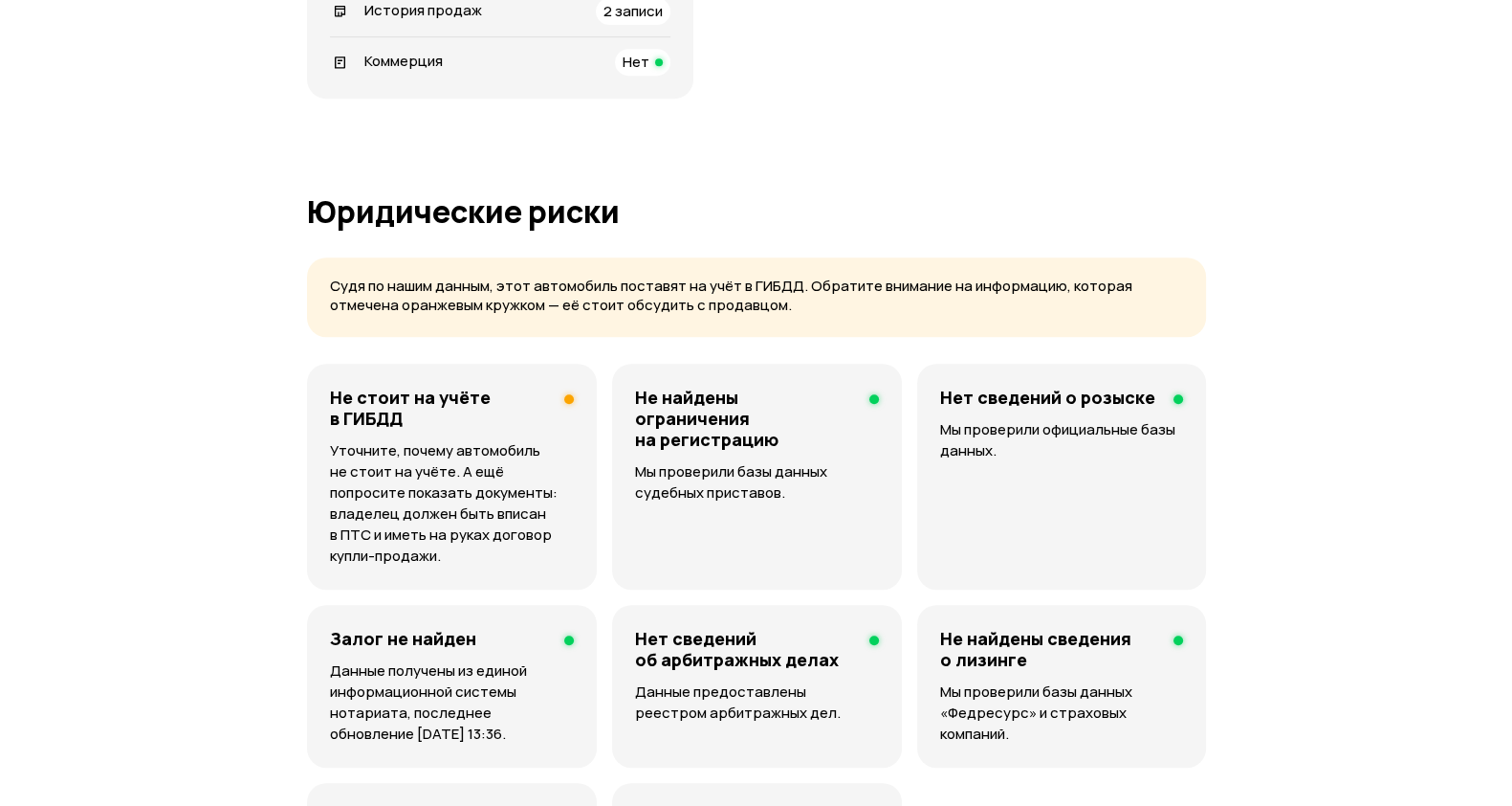
scroll to position [497, 0]
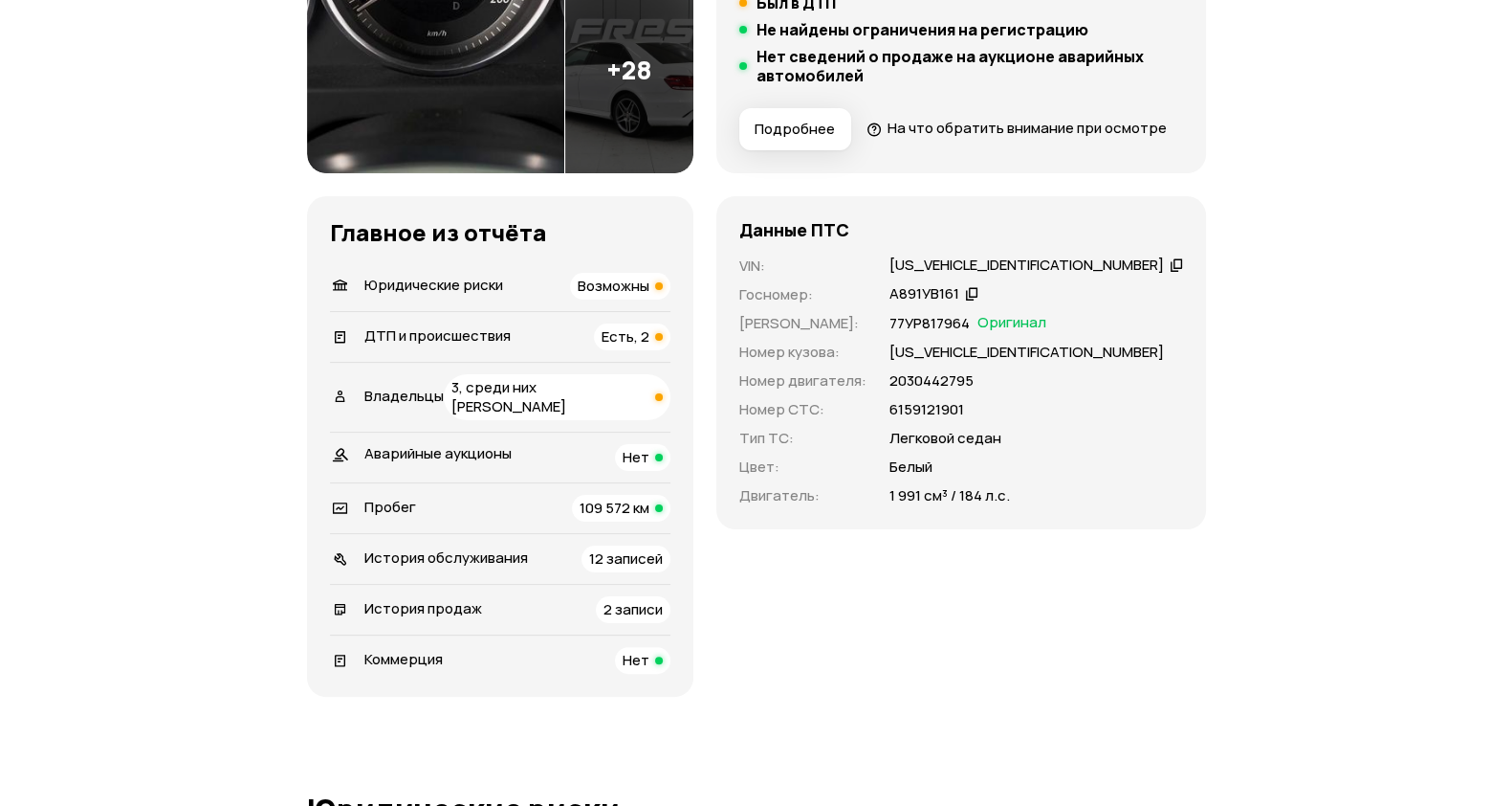
click at [464, 345] on span "ДТП и происшествия" at bounding box center [437, 335] width 146 height 20
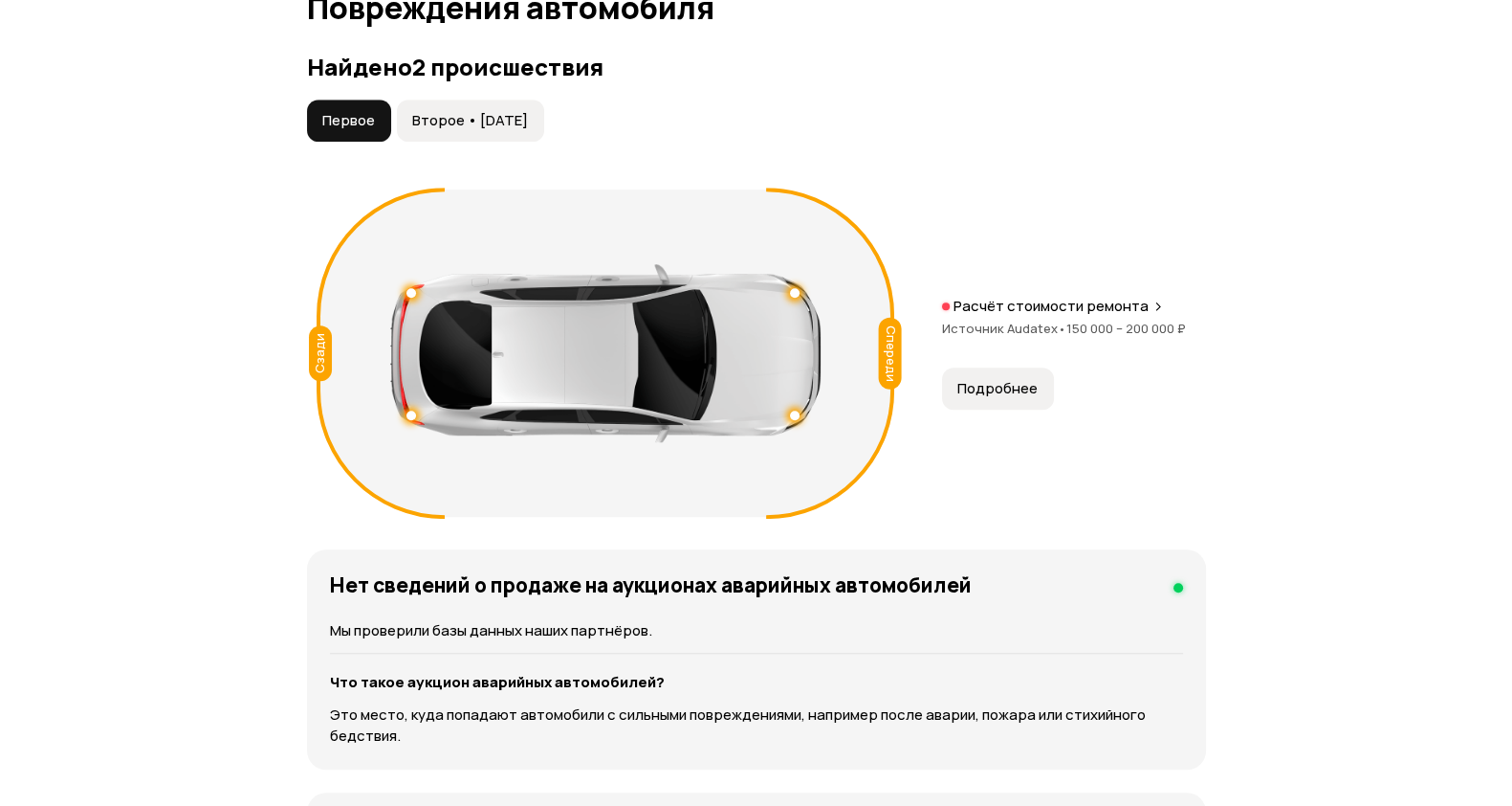
scroll to position [2244, 0]
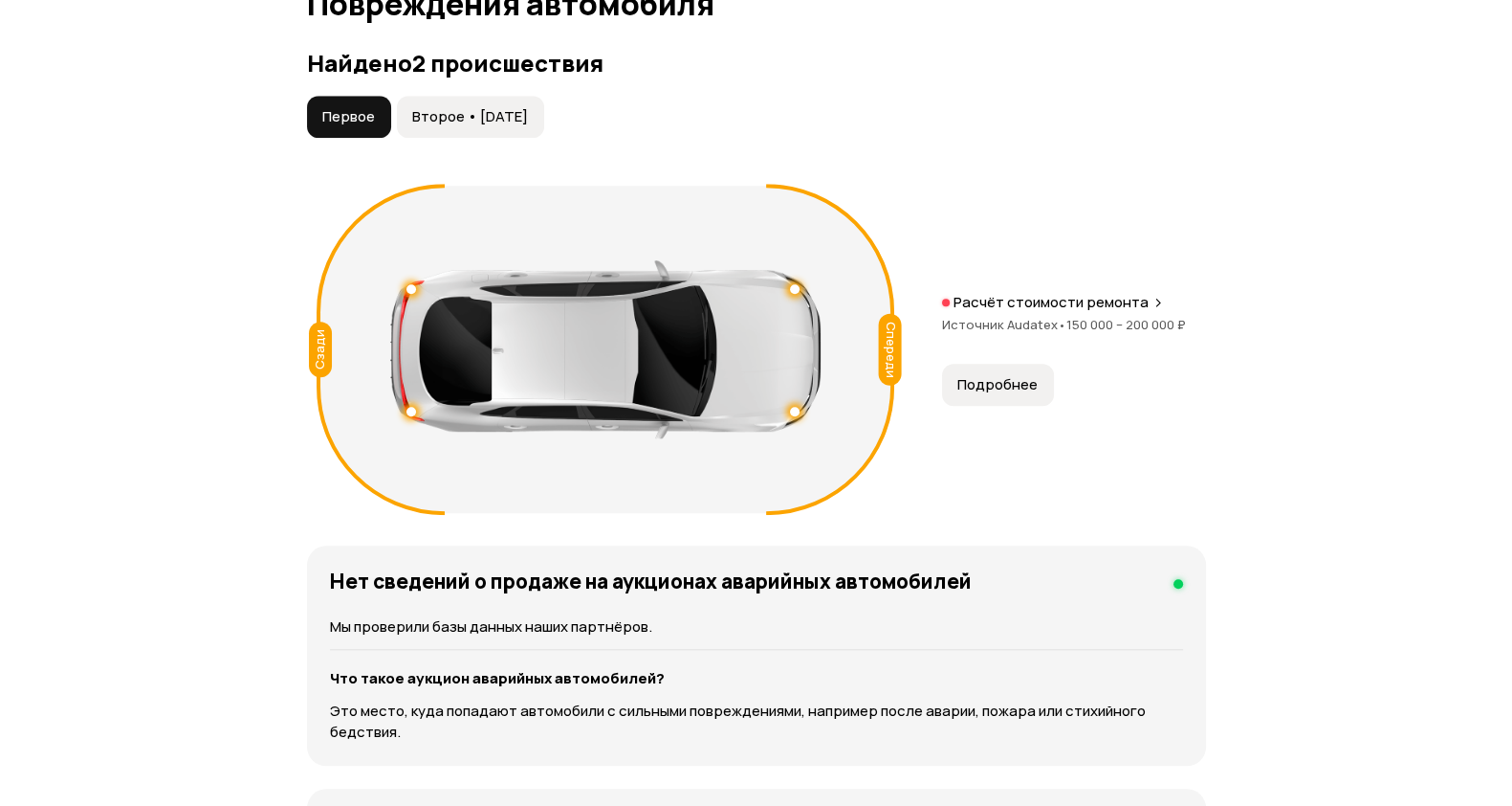
click at [495, 127] on span "Второе • [DATE]" at bounding box center [470, 117] width 116 height 19
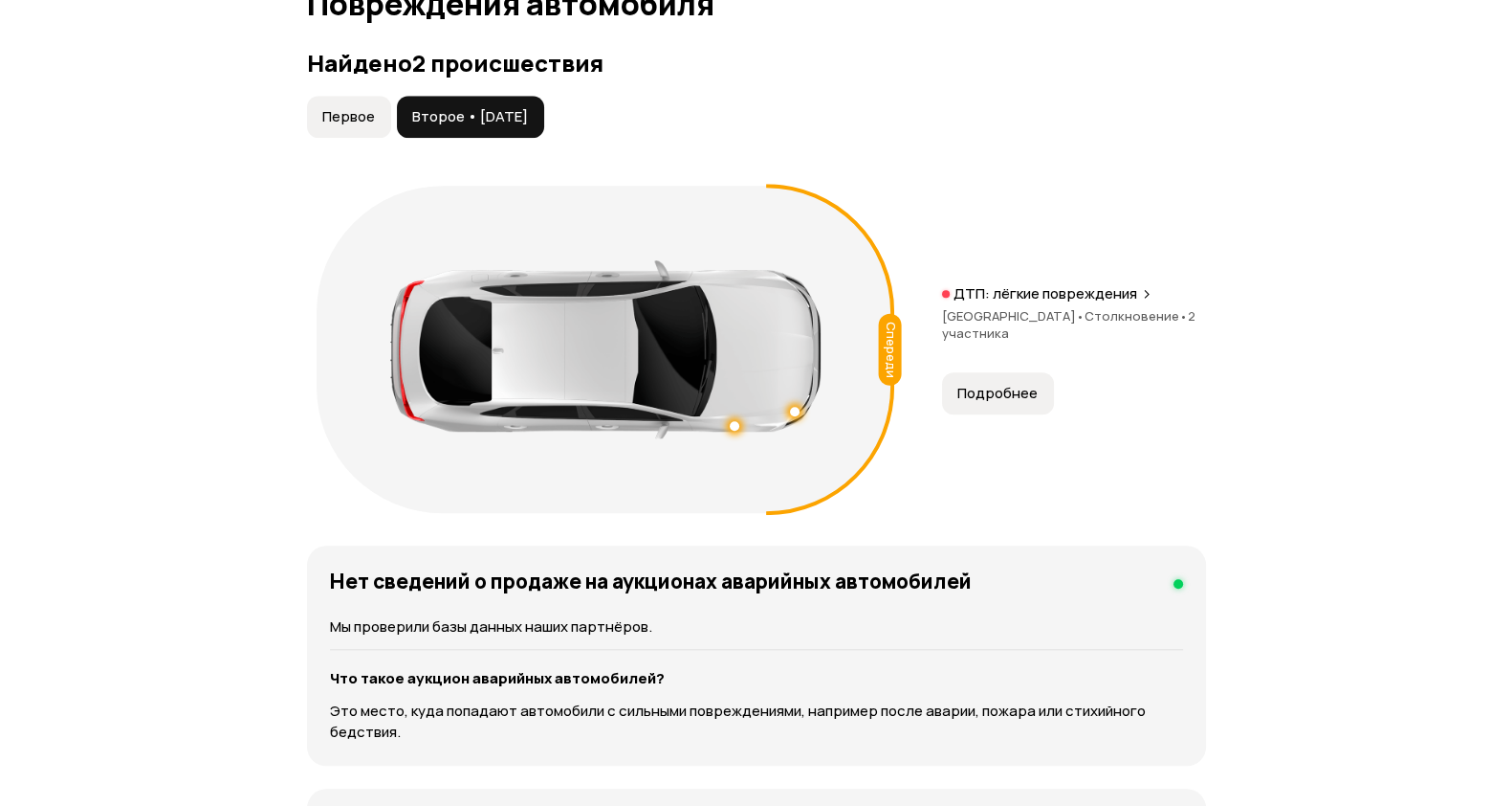
click at [380, 127] on button "Первое" at bounding box center [349, 116] width 84 height 42
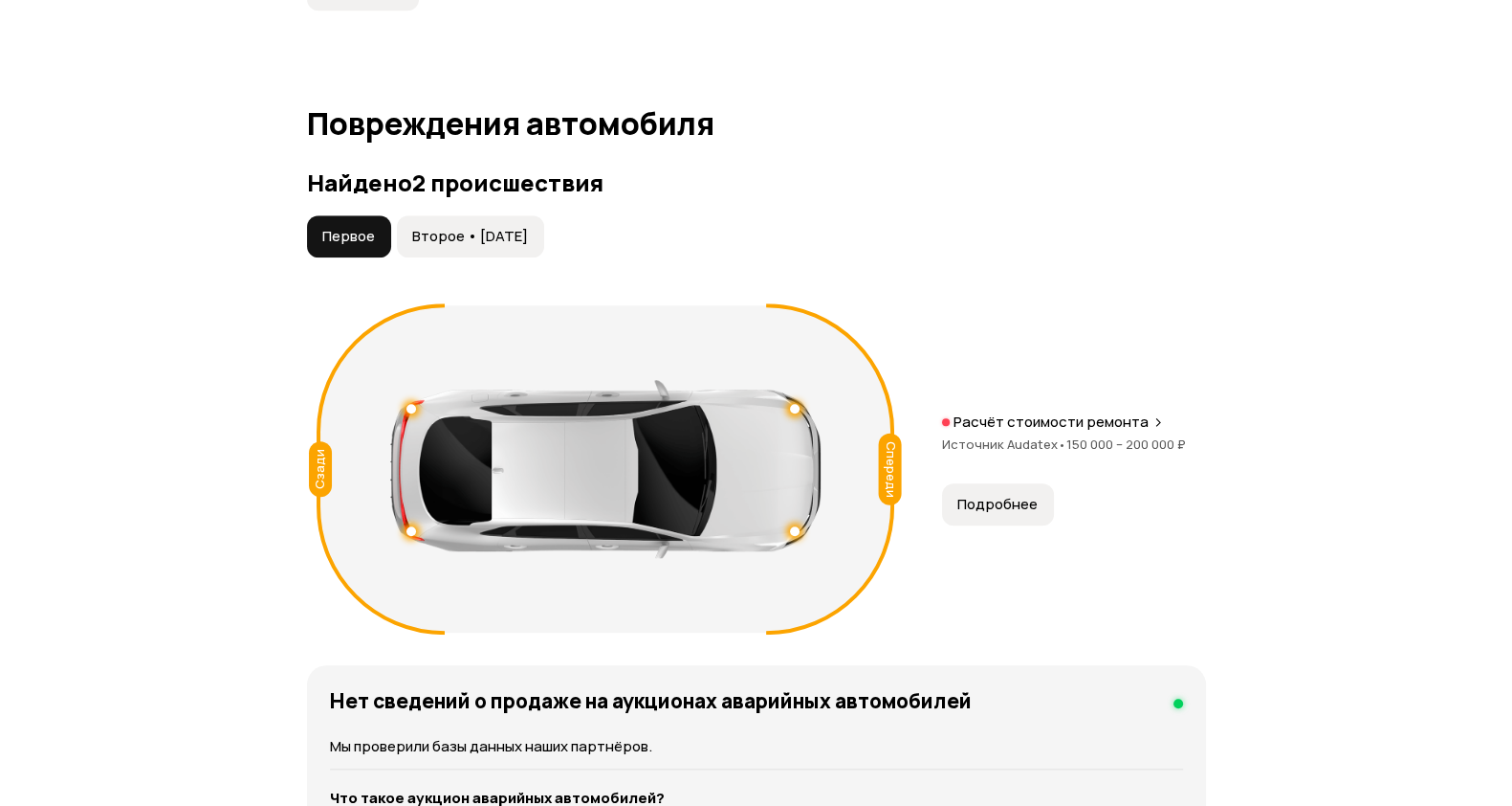
scroll to position [2722, 0]
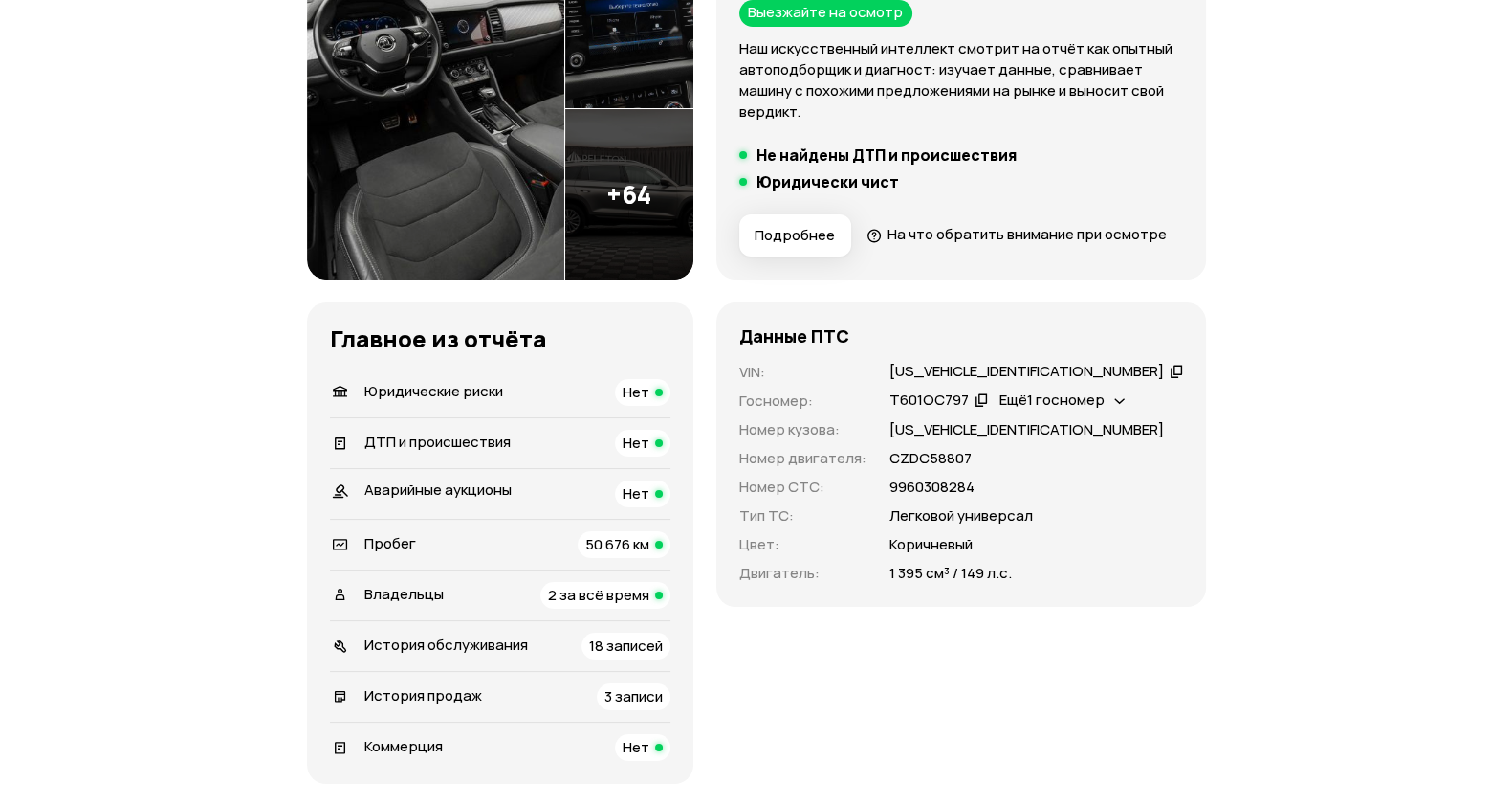
scroll to position [478, 0]
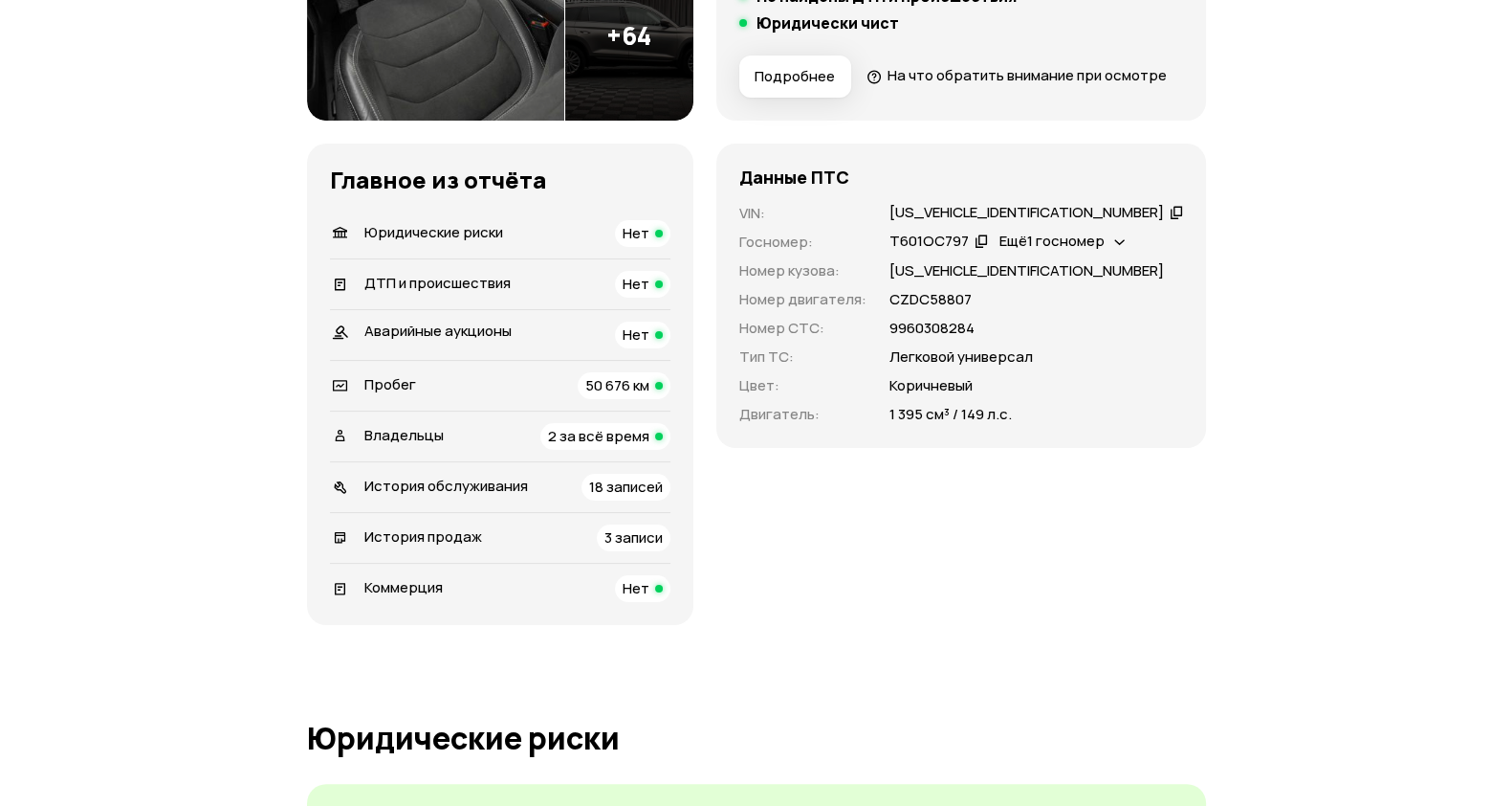
click at [651, 461] on li "Владельцы 2 за всё время" at bounding box center [500, 436] width 340 height 51
click at [650, 445] on span "2 за всё время" at bounding box center [598, 436] width 101 height 20
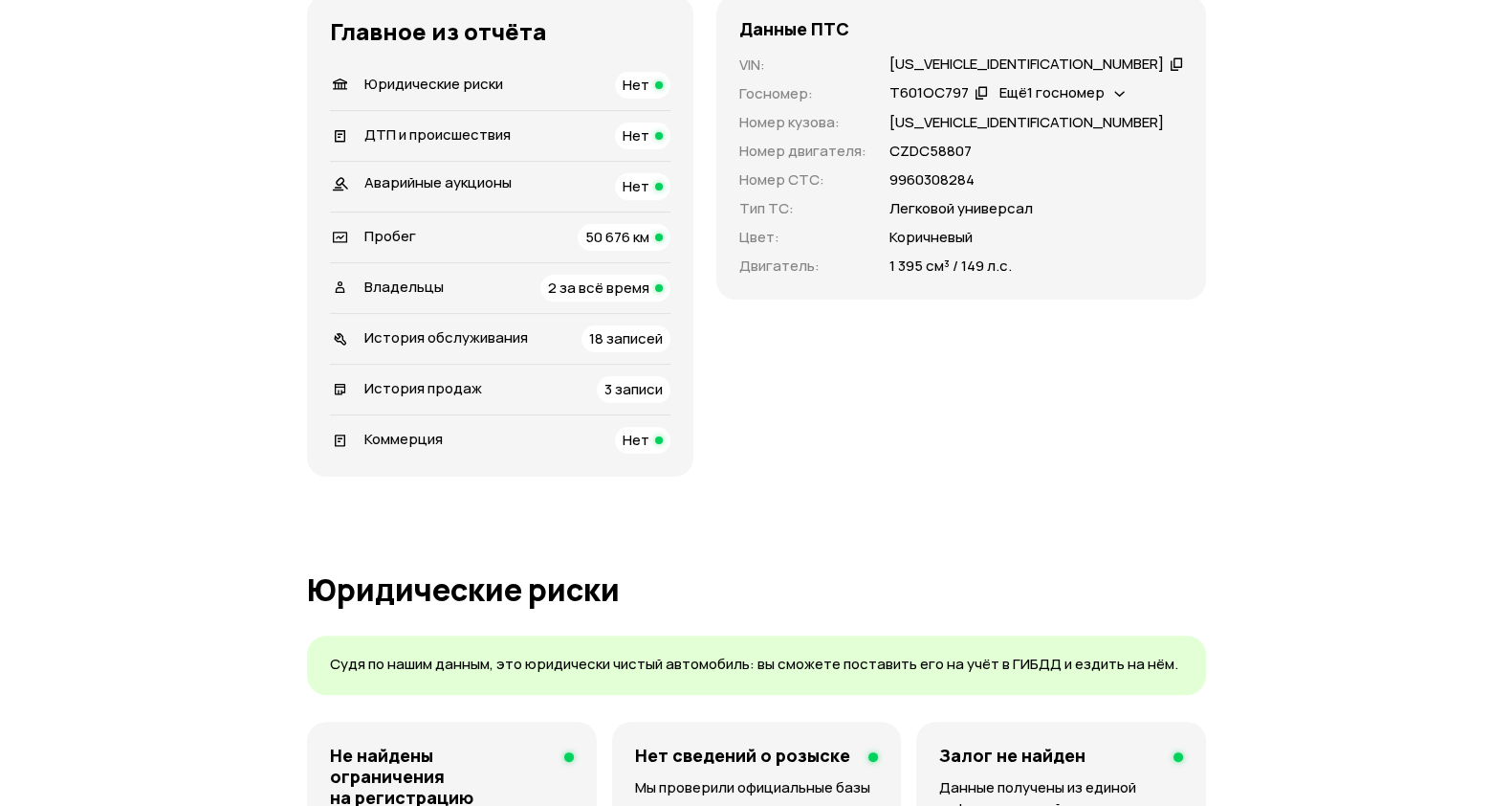
scroll to position [717, 0]
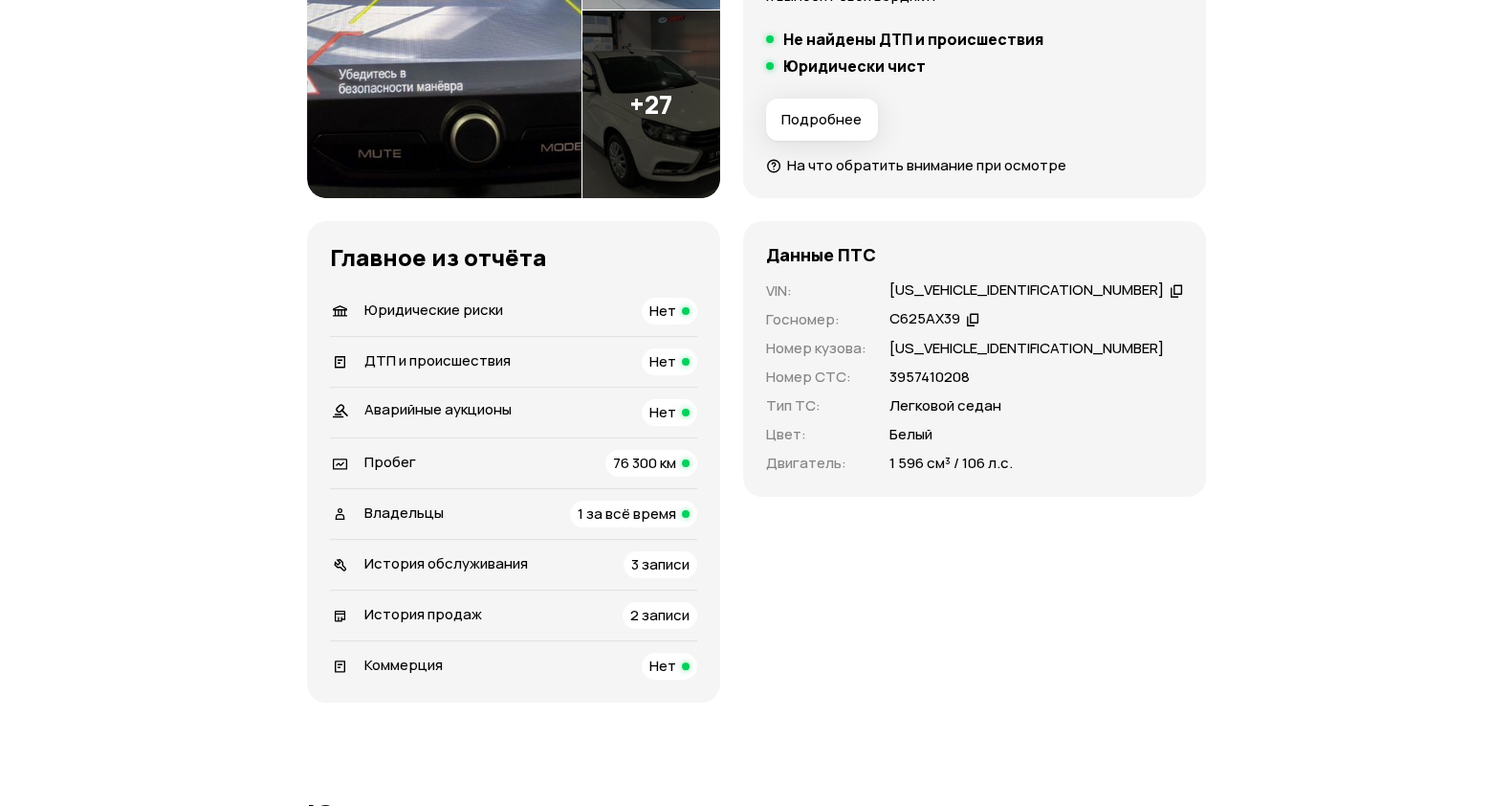
scroll to position [598, 0]
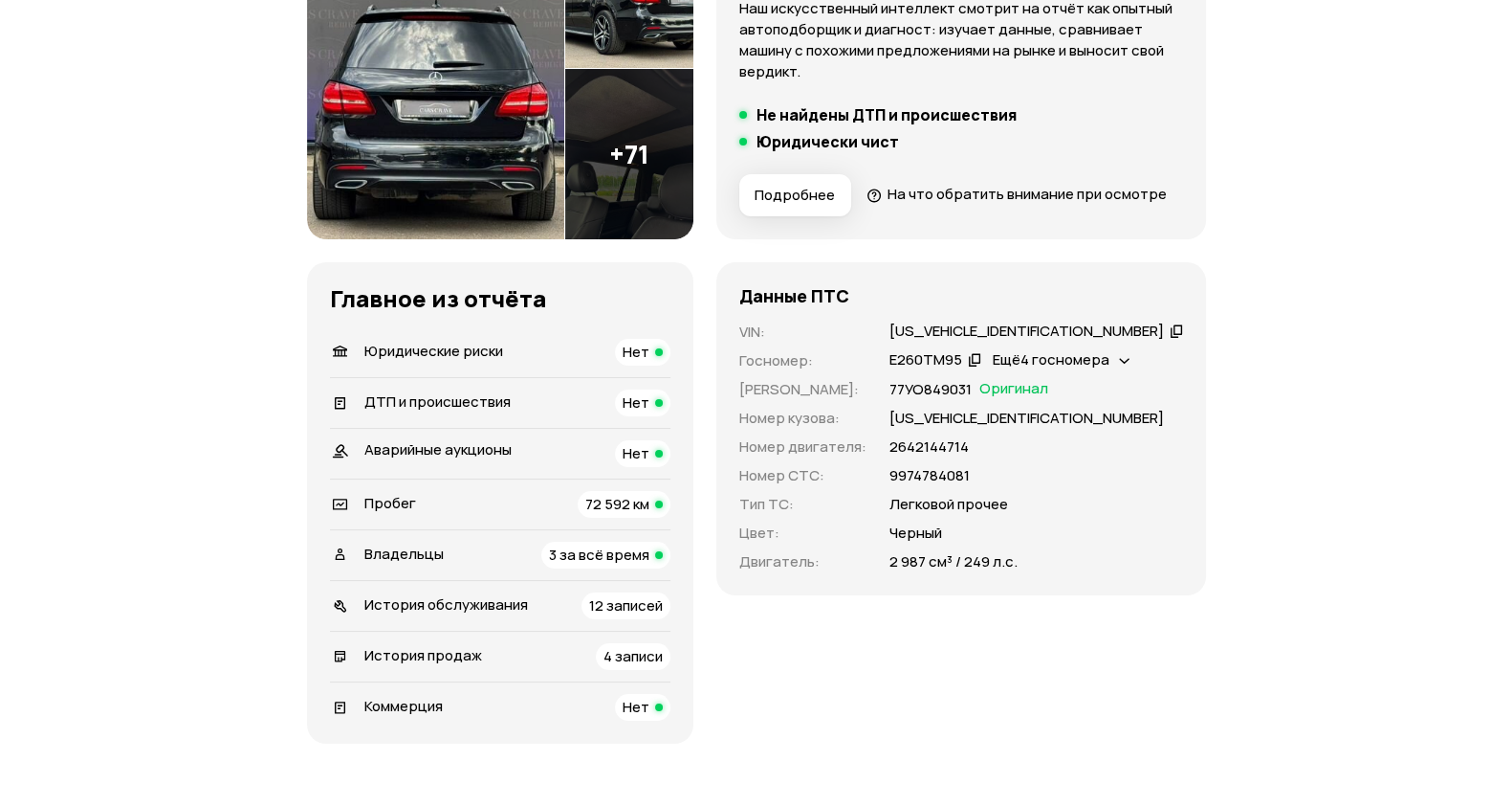
click at [507, 568] on div "Владельцы 3 за всё время" at bounding box center [500, 555] width 340 height 26
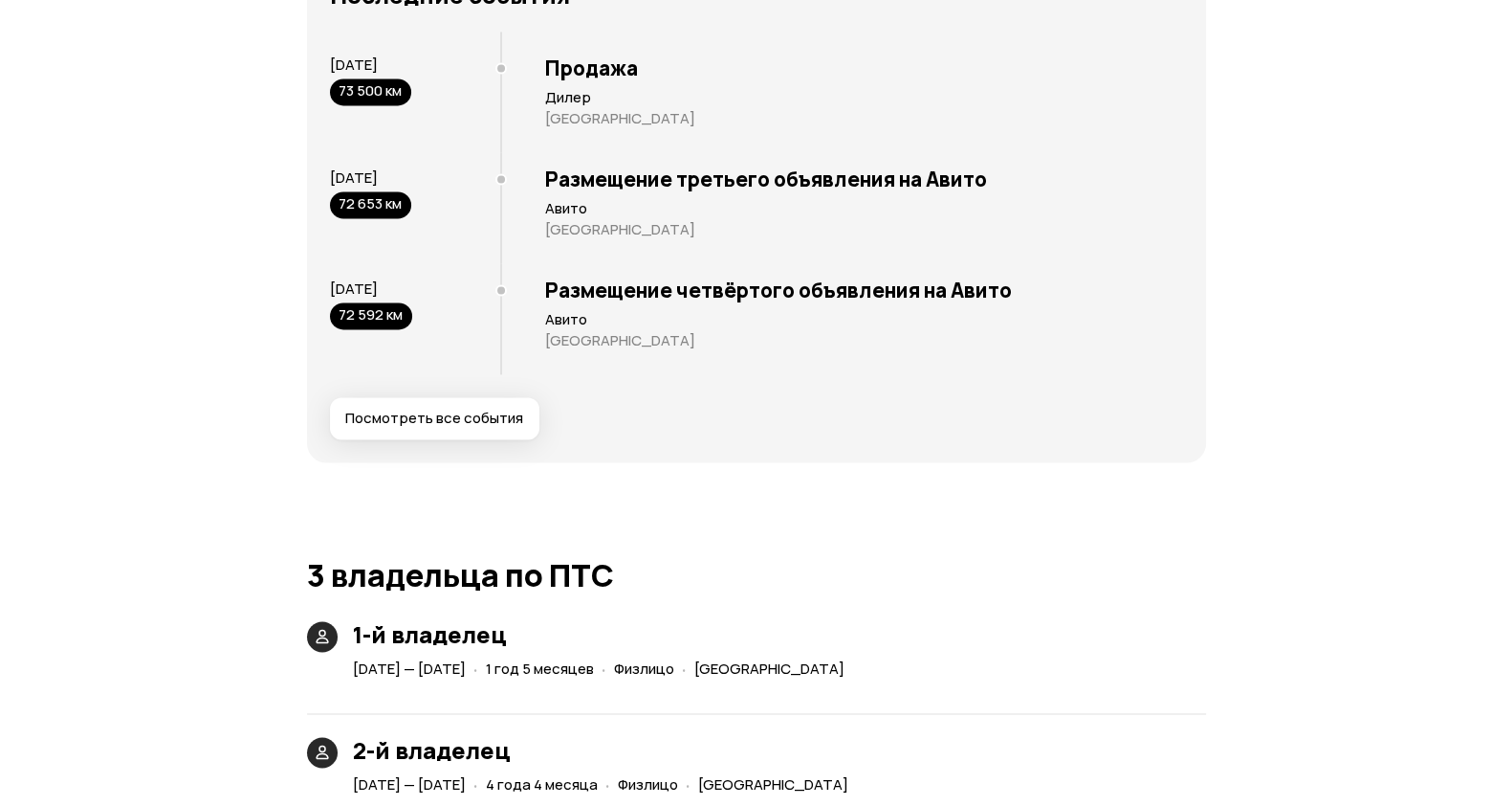
scroll to position [3467, 0]
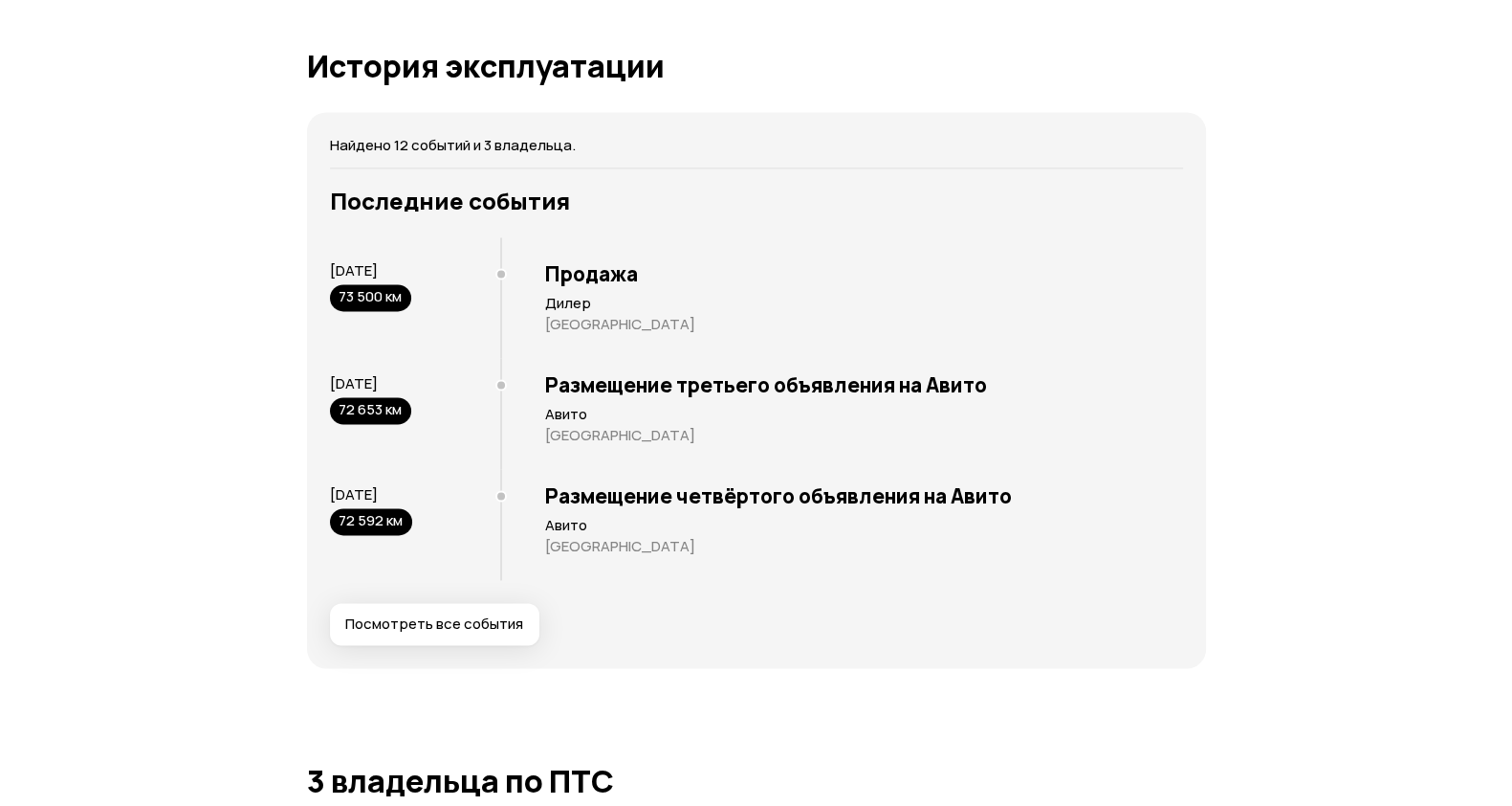
click at [451, 633] on span "Посмотреть все события" at bounding box center [434, 624] width 178 height 19
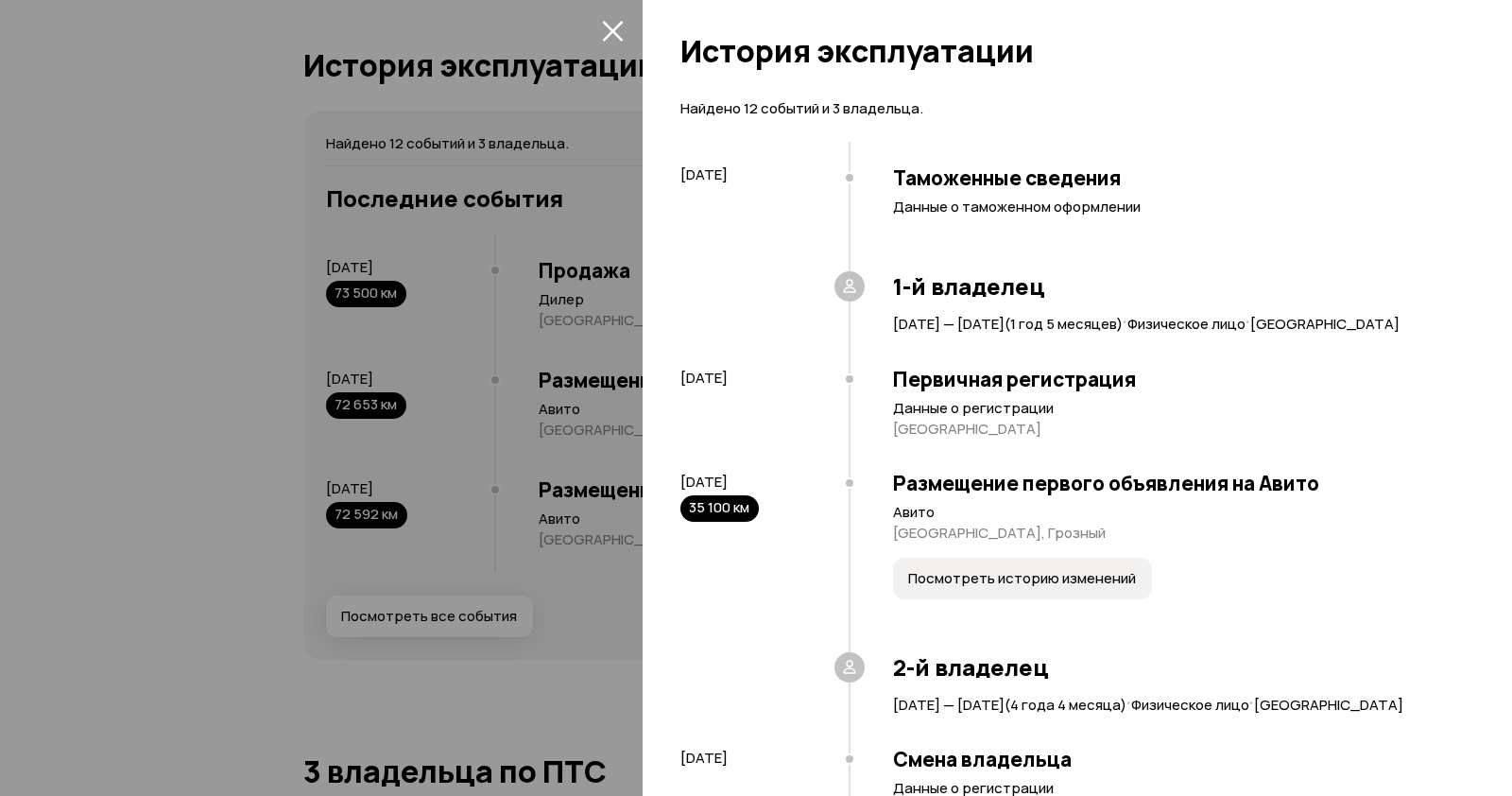
click at [545, 543] on div at bounding box center [756, 398] width 1512 height 796
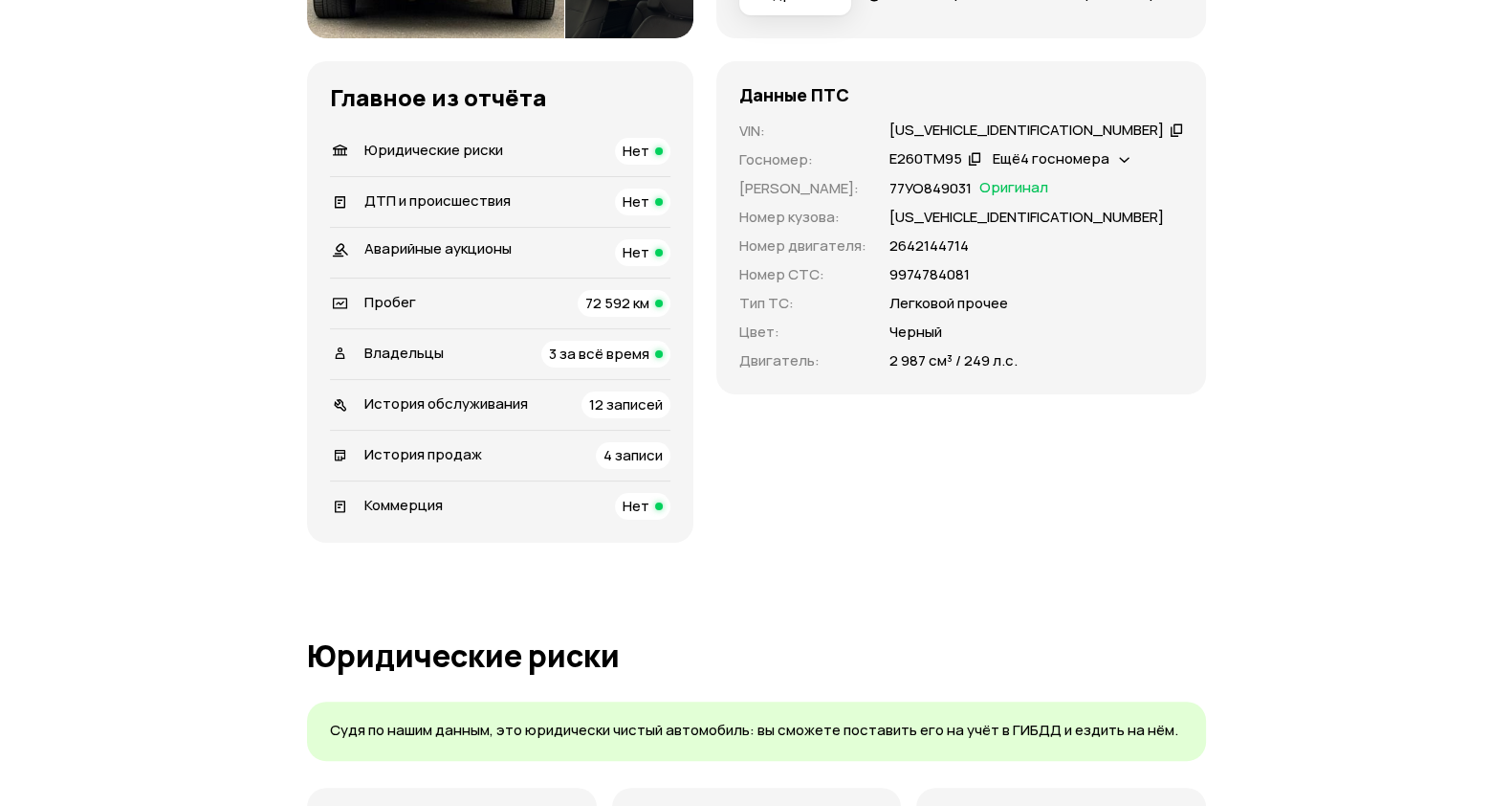
scroll to position [598, 0]
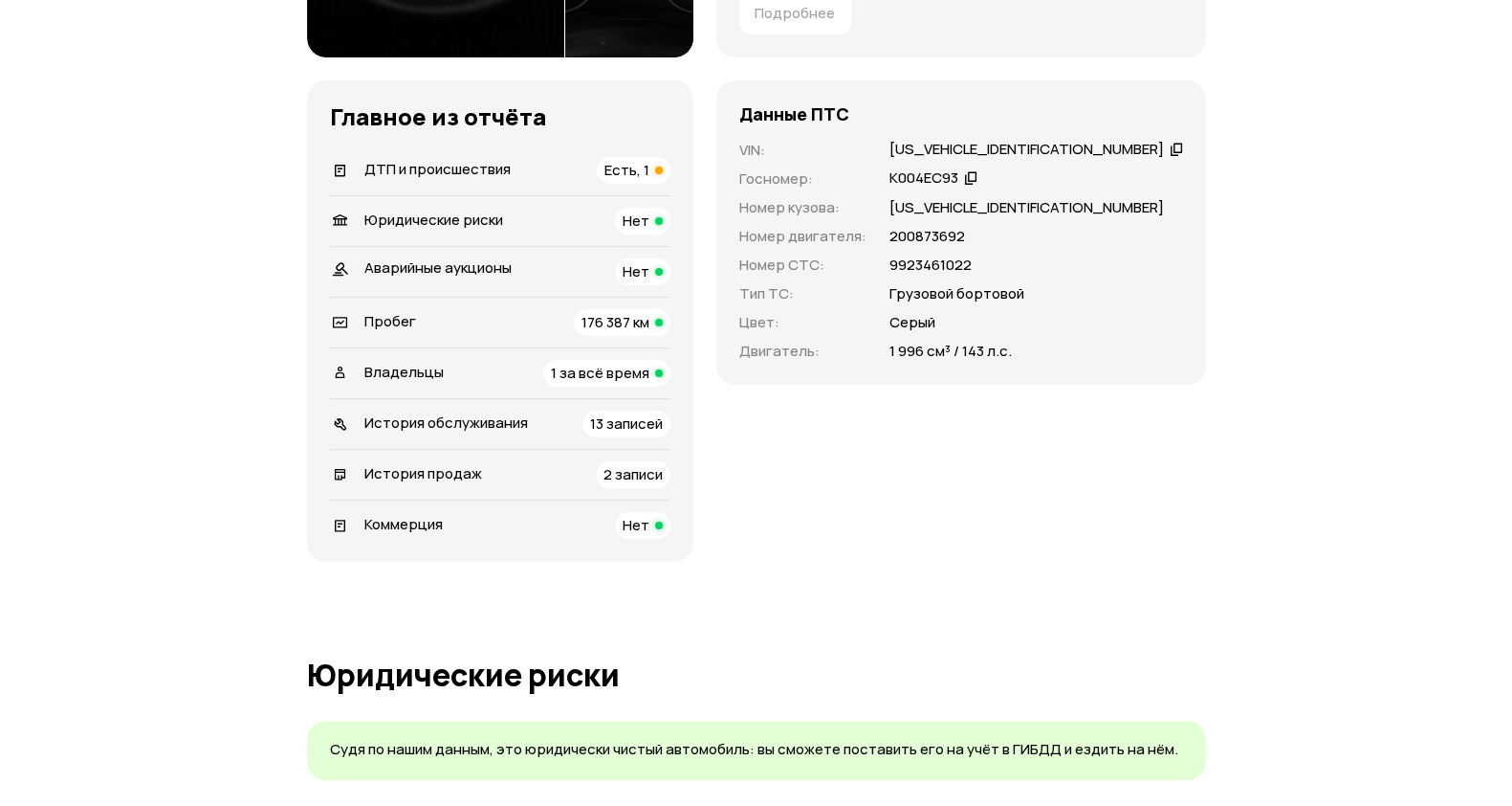
scroll to position [598, 0]
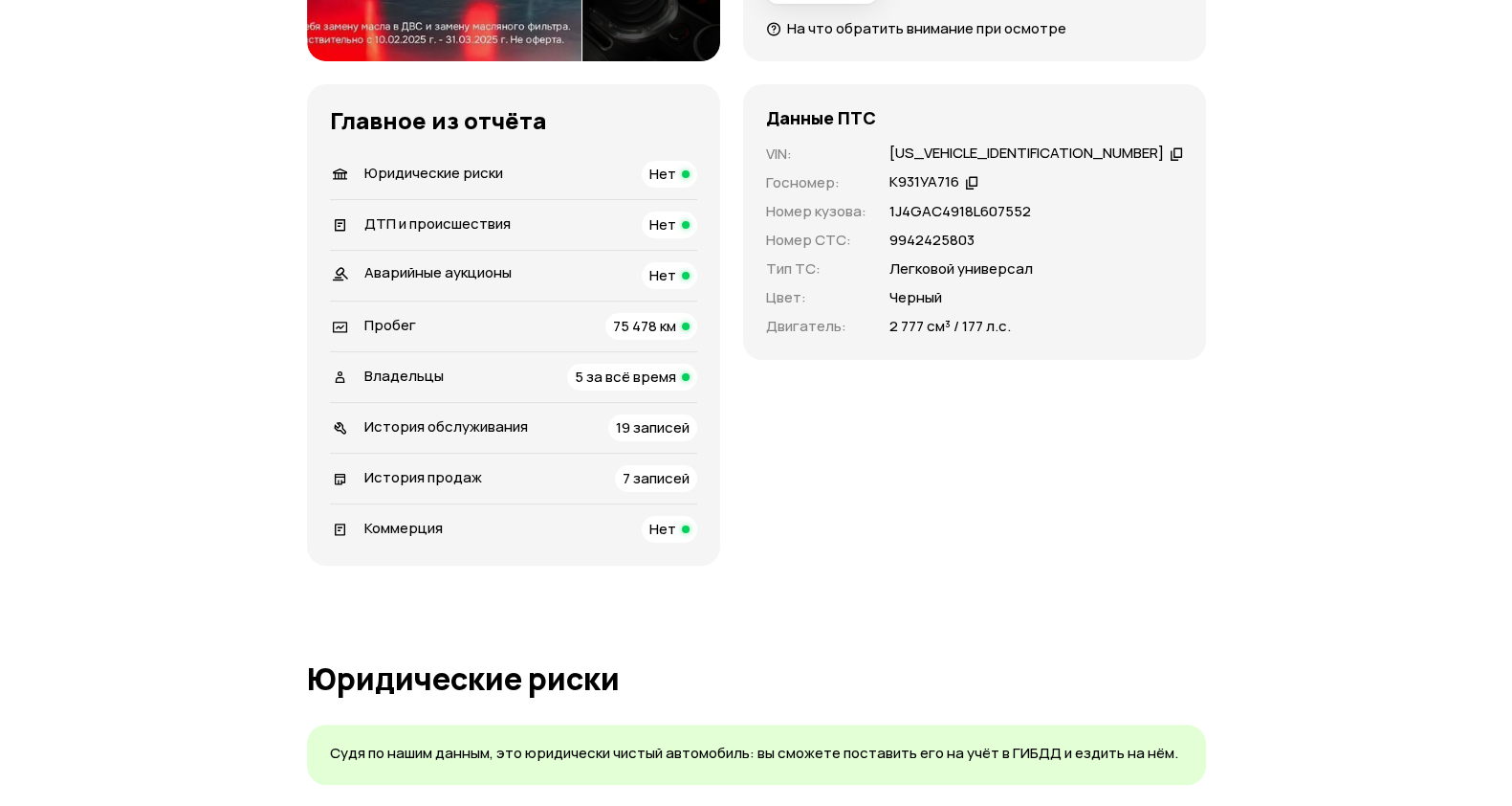
scroll to position [717, 0]
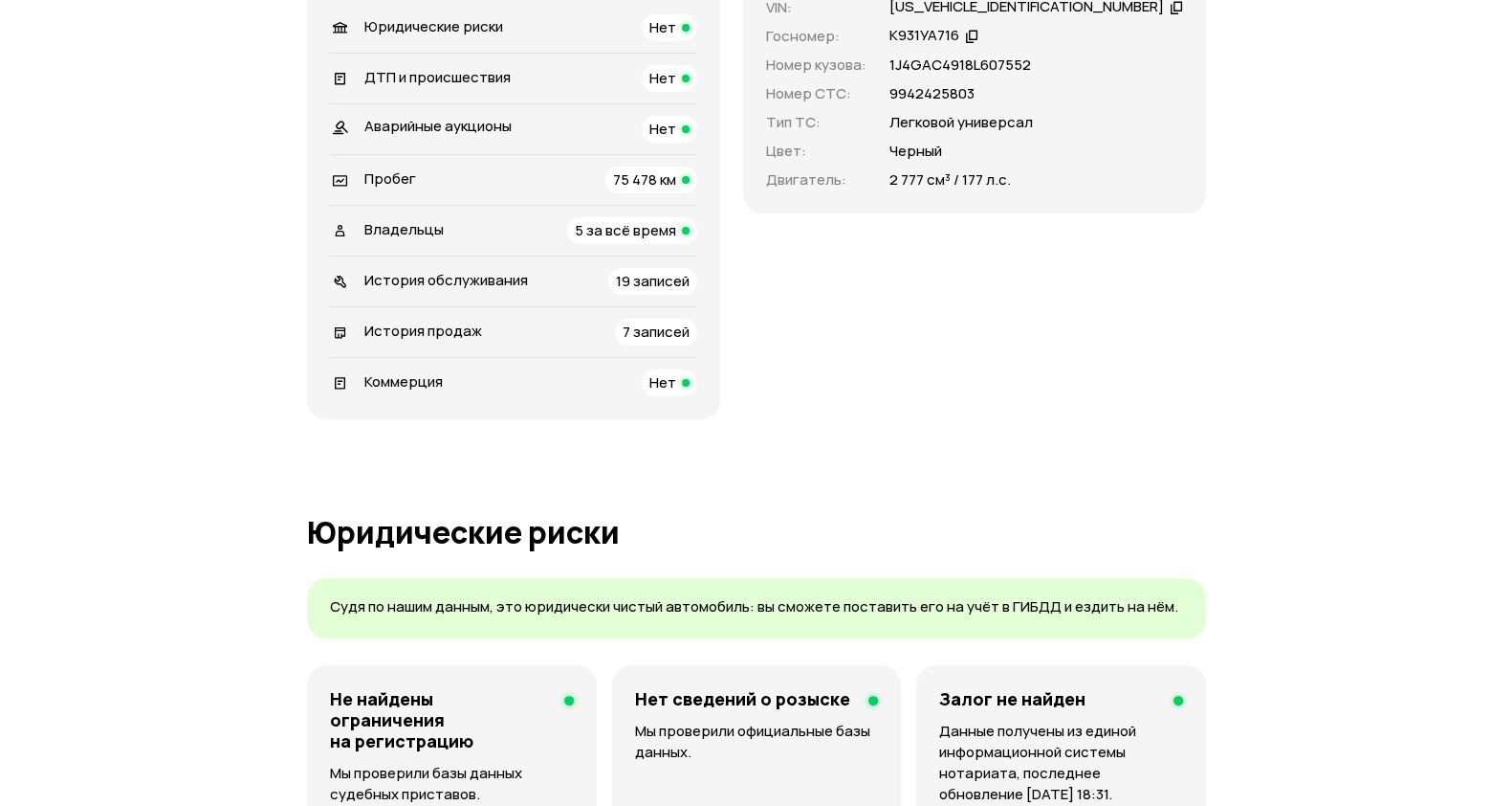
click at [503, 222] on div "Владельцы 5 за всё время" at bounding box center [513, 230] width 367 height 26
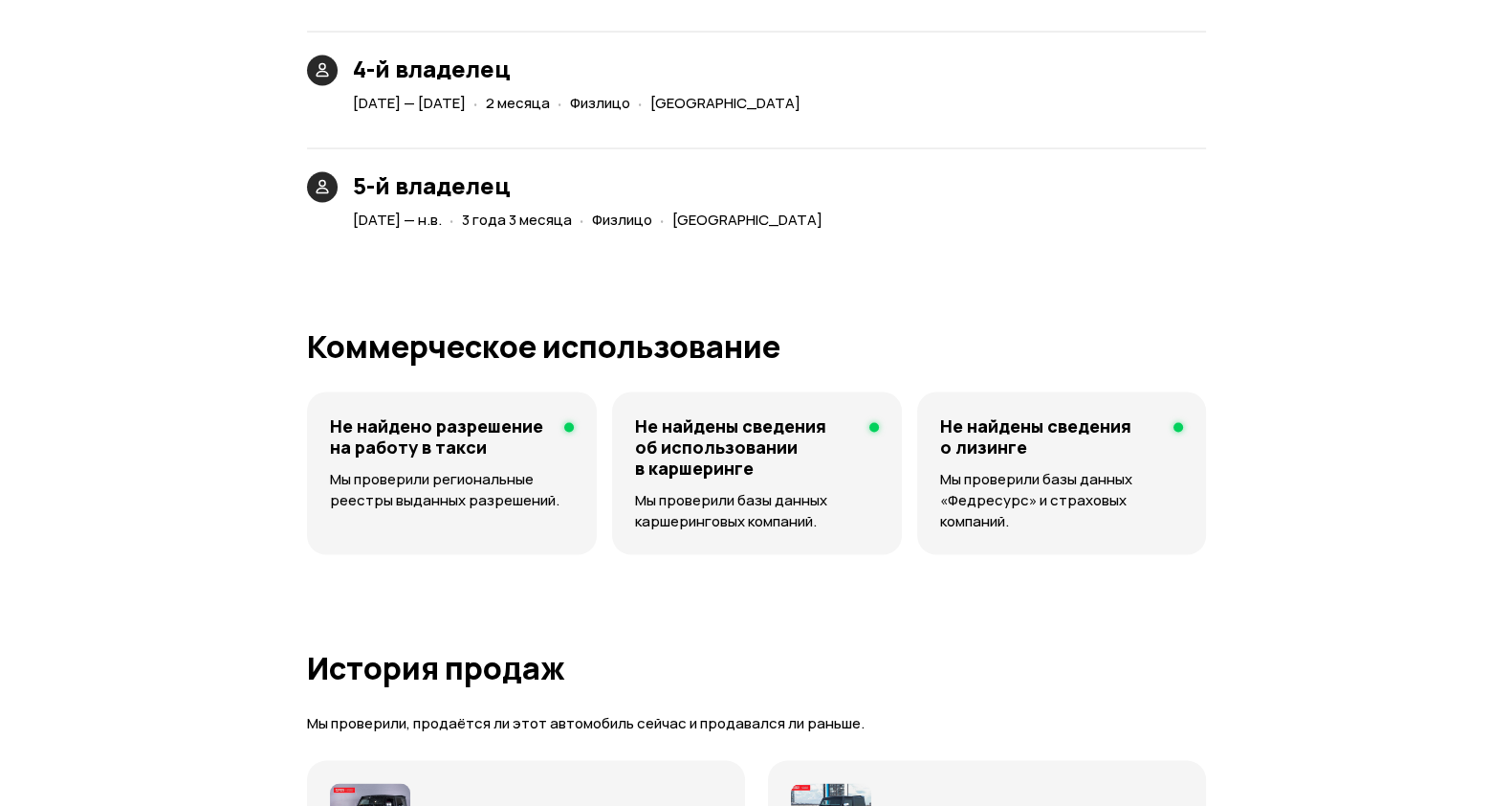
scroll to position [4056, 0]
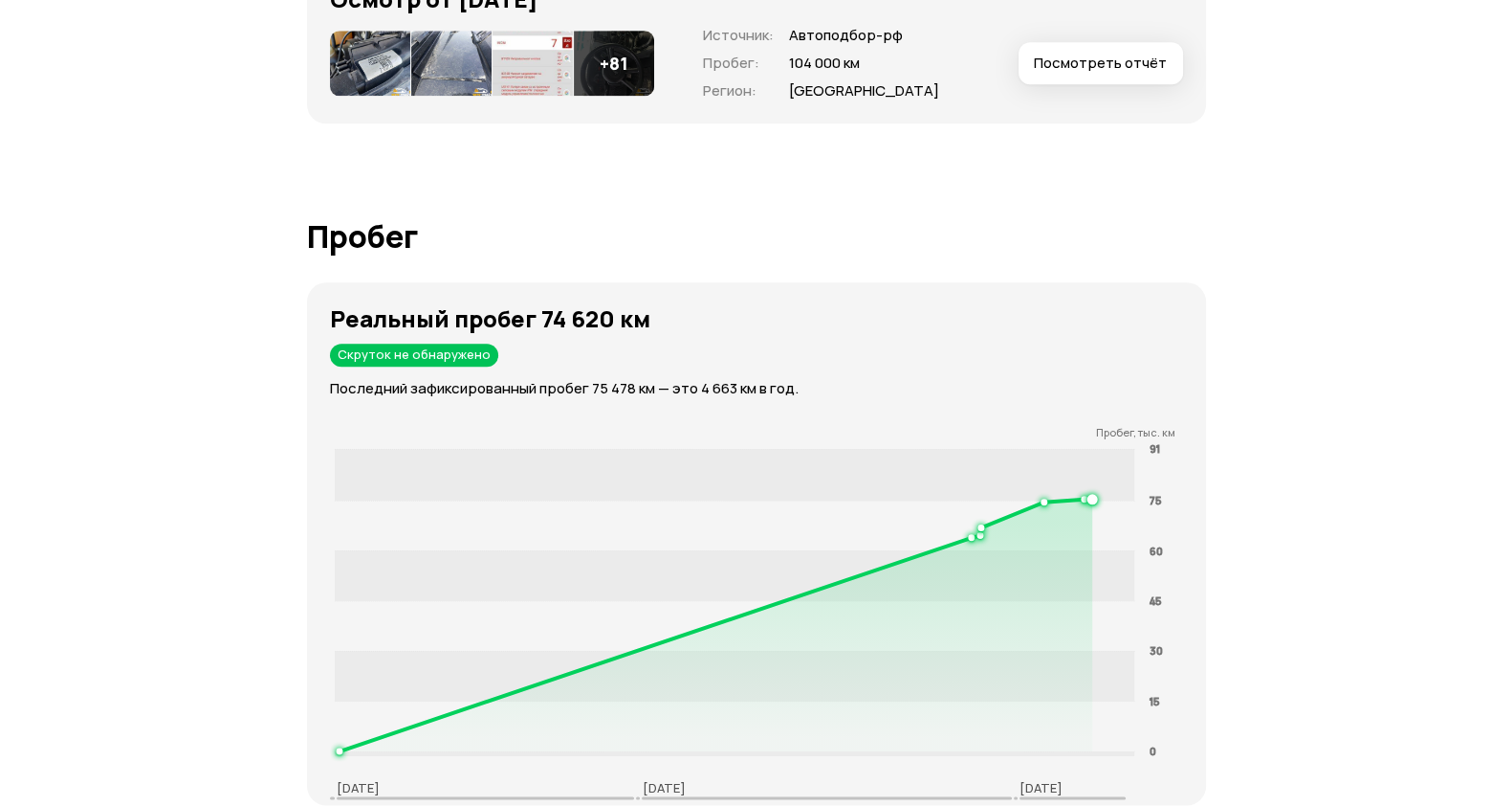
scroll to position [3228, 0]
